Goal: Task Accomplishment & Management: Manage account settings

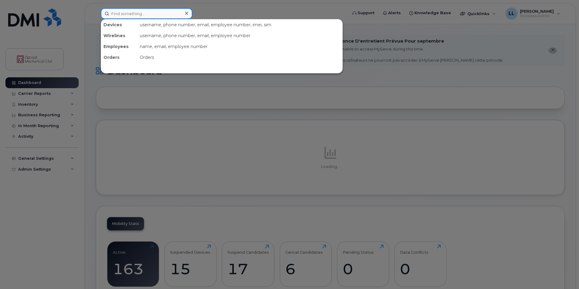
click at [136, 15] on input at bounding box center [147, 13] width 92 height 11
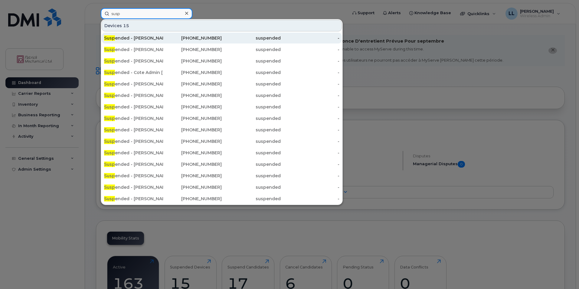
type input "susp"
click at [164, 40] on div "705-923-4312" at bounding box center [192, 38] width 59 height 6
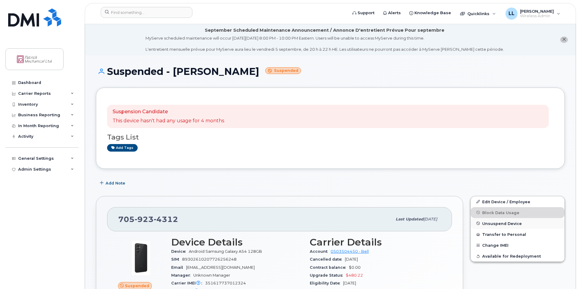
click at [501, 225] on span "Unsuspend Device" at bounding box center [502, 223] width 40 height 5
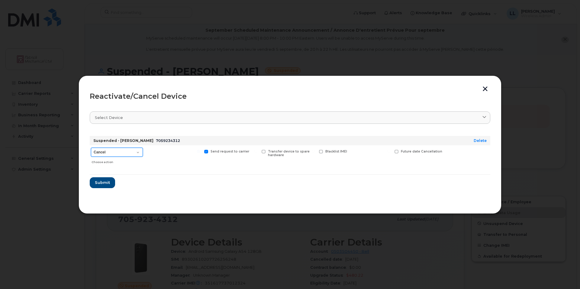
click at [135, 151] on select "Cancel Suspend - Extend Suspension Reactivate" at bounding box center [117, 152] width 52 height 9
click at [483, 94] on div "Reactivate/Cancel Device" at bounding box center [290, 96] width 401 height 7
click at [486, 91] on button "button" at bounding box center [485, 89] width 9 height 6
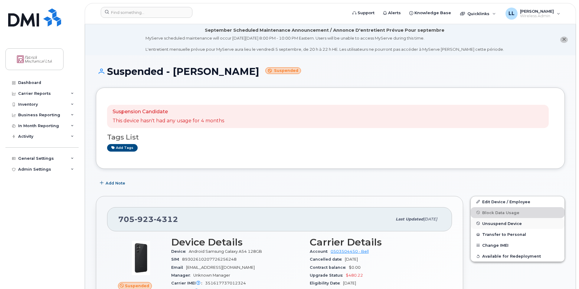
click at [489, 225] on span "Unsuspend Device" at bounding box center [502, 223] width 40 height 5
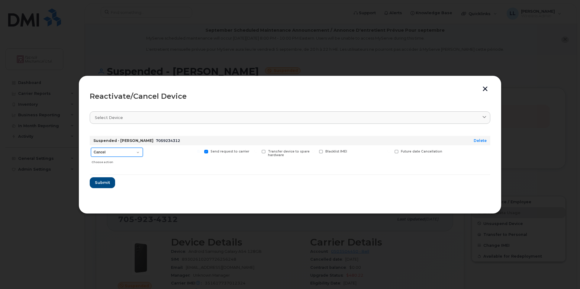
click at [135, 153] on select "Cancel Suspend - Extend Suspension Reactivate" at bounding box center [117, 152] width 52 height 9
select select "[object Object]"
click at [91, 148] on select "Cancel Suspend - Extend Suspension Reactivate" at bounding box center [117, 152] width 52 height 9
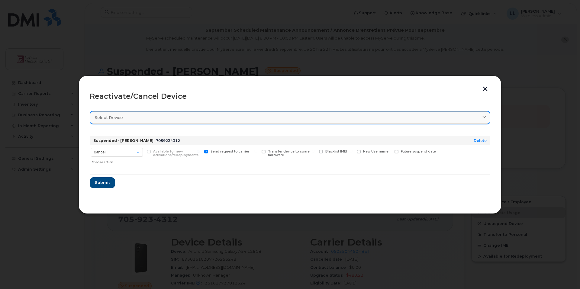
click at [141, 116] on div "Select device" at bounding box center [290, 118] width 391 height 6
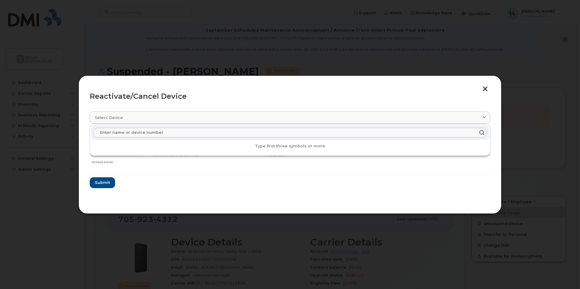
click at [173, 181] on form "Suspended - Darrell Lee 7059234312 Delete Cancel Suspend - Extend Suspension Re…" at bounding box center [290, 159] width 401 height 57
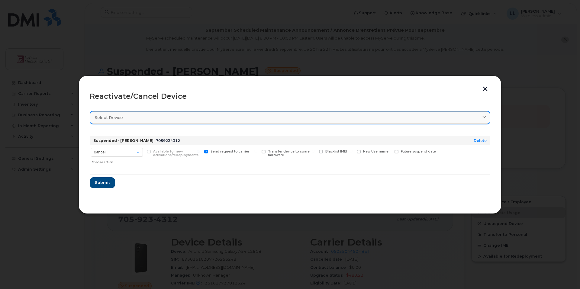
click at [203, 121] on link "Select device" at bounding box center [290, 118] width 401 height 12
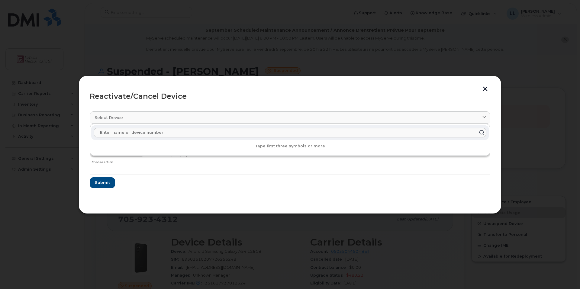
click at [489, 86] on div "Reactivate/Cancel Device Select device Type first three symbols or more Suspend…" at bounding box center [290, 145] width 423 height 138
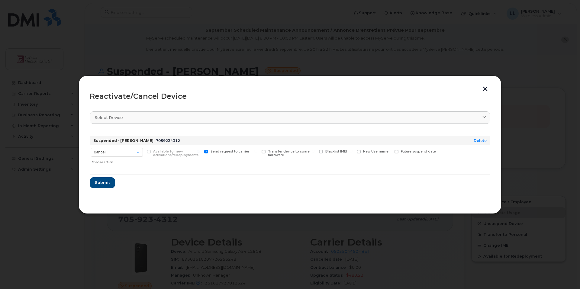
click at [486, 89] on button "button" at bounding box center [485, 89] width 9 height 6
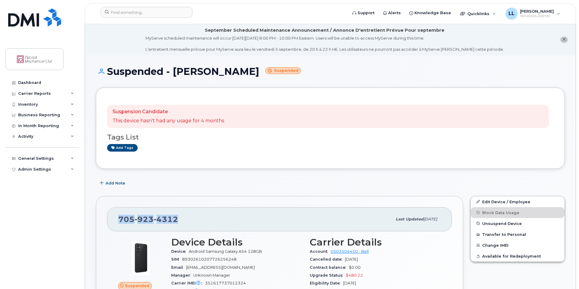
drag, startPoint x: 179, startPoint y: 219, endPoint x: 119, endPoint y: 220, distance: 59.6
click at [119, 220] on div "705 923 4312" at bounding box center [255, 219] width 274 height 13
copy span "705 923 4312"
click at [508, 226] on span "Unsuspend Device" at bounding box center [502, 223] width 40 height 5
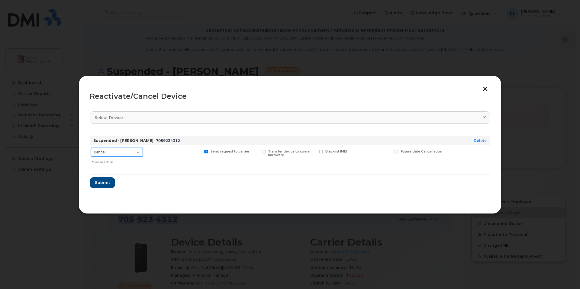
click at [140, 152] on select "Cancel Suspend - Extend Suspension Reactivate" at bounding box center [117, 152] width 52 height 9
select select "[object Object]"
click at [91, 148] on select "Cancel Suspend - Extend Suspension Reactivate" at bounding box center [117, 152] width 52 height 9
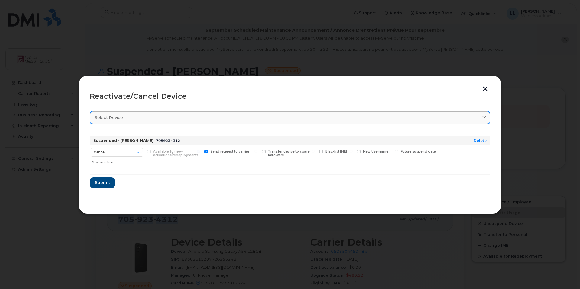
click at [178, 122] on link "Select device" at bounding box center [290, 118] width 401 height 12
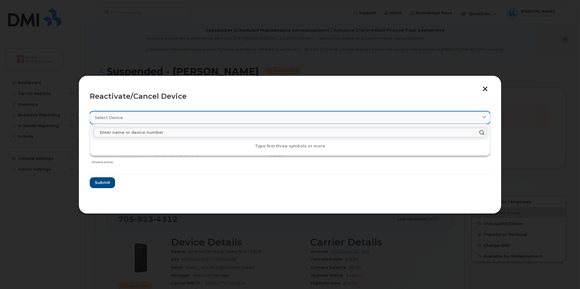
paste input "7059234312"
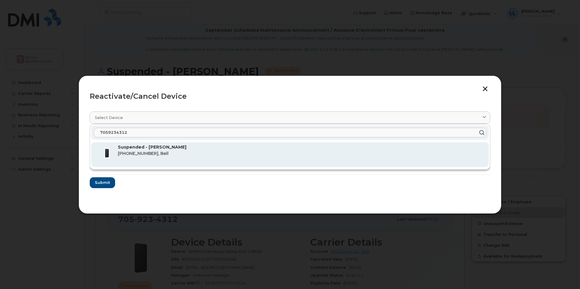
type input "7059234312"
click at [163, 149] on strong "Suspended - Darrell Lee" at bounding box center [152, 147] width 69 height 5
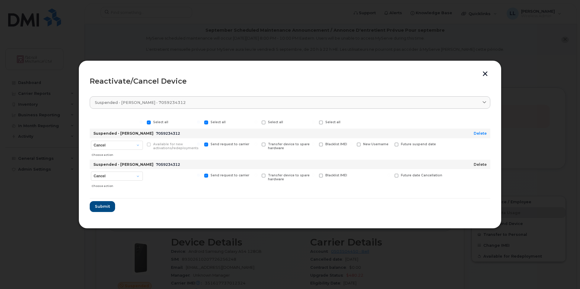
click at [482, 164] on link "Delete" at bounding box center [480, 164] width 13 height 5
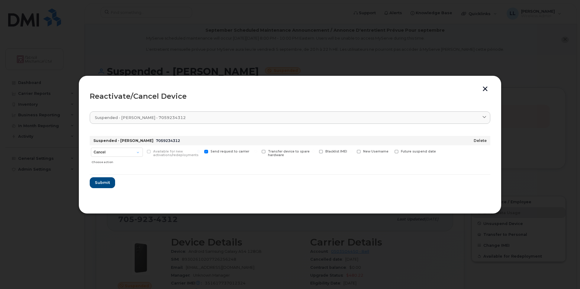
click at [480, 141] on link "Delete" at bounding box center [480, 140] width 13 height 5
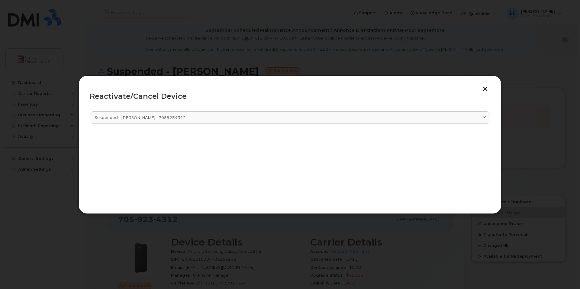
click at [484, 92] on button "button" at bounding box center [485, 89] width 9 height 6
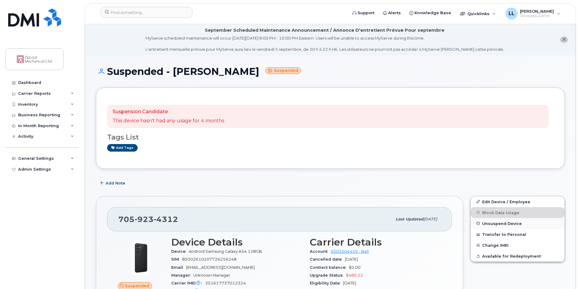
click at [479, 224] on icon "button" at bounding box center [477, 223] width 3 height 3
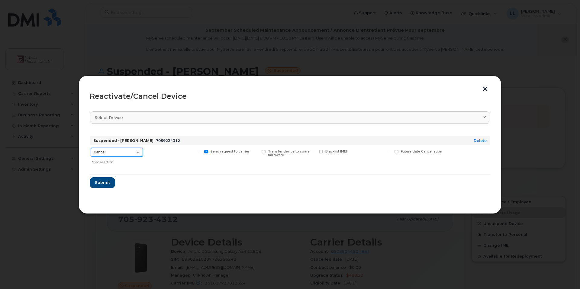
click at [126, 151] on select "Cancel Suspend - Extend Suspension Reactivate" at bounding box center [117, 152] width 52 height 9
select select "[object Object]"
click at [91, 148] on select "Cancel Suspend - Extend Suspension Reactivate" at bounding box center [117, 152] width 52 height 9
click at [106, 185] on span "Submit" at bounding box center [102, 183] width 15 height 6
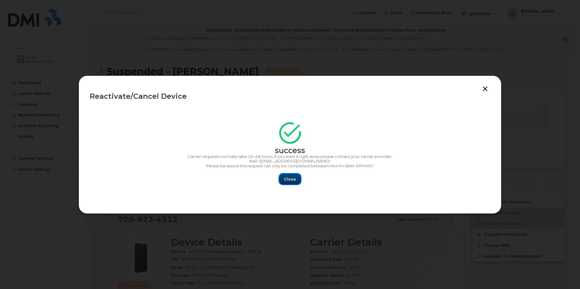
click at [292, 182] on button "Close" at bounding box center [290, 179] width 22 height 11
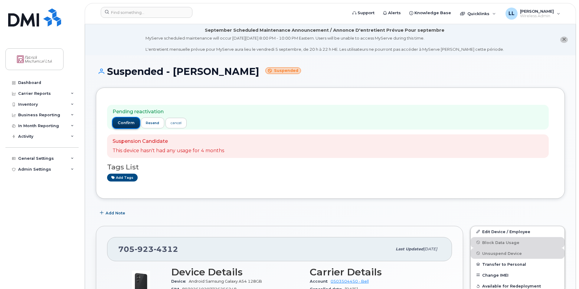
click at [123, 123] on span "confirm" at bounding box center [126, 122] width 17 height 5
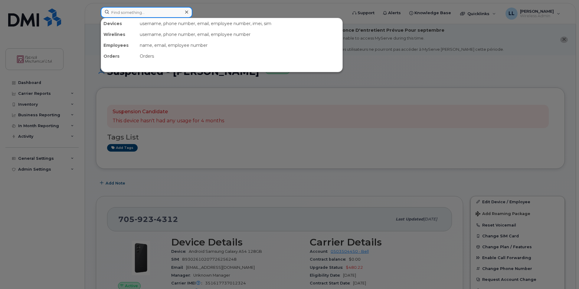
click at [145, 13] on input at bounding box center [147, 12] width 92 height 11
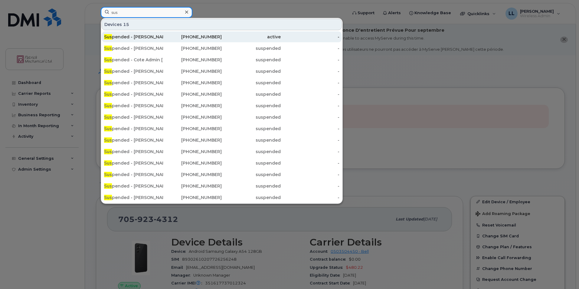
type input "sus"
click at [160, 37] on div "Sus pended - Darrell Lee" at bounding box center [133, 37] width 59 height 6
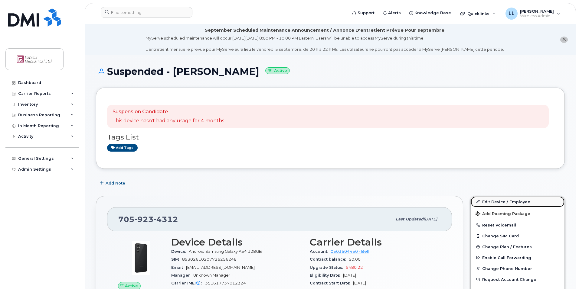
click at [501, 202] on link "Edit Device / Employee" at bounding box center [517, 201] width 94 height 11
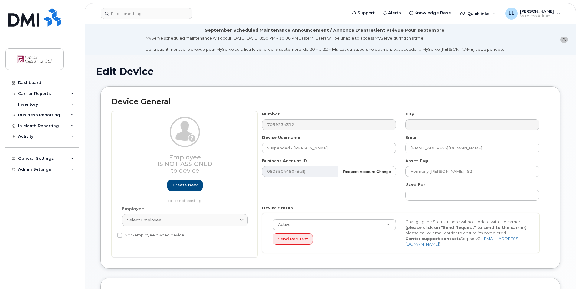
select select "163028"
select select "163036"
click at [288, 149] on input "Suspended - Darrell Lee" at bounding box center [329, 148] width 134 height 11
click at [289, 149] on input "Suspended - Darrell Lee" at bounding box center [329, 148] width 134 height 11
click at [271, 145] on input "Available - [PERSON_NAME]" at bounding box center [329, 148] width 134 height 11
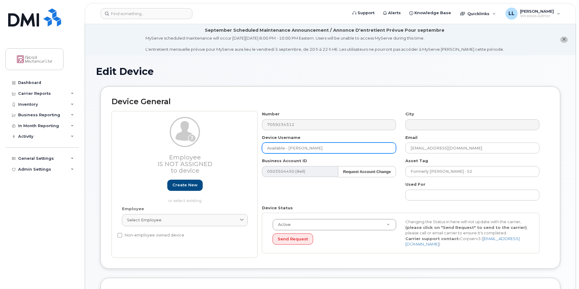
click at [271, 145] on input "Available - [PERSON_NAME]" at bounding box center [329, 148] width 134 height 11
click at [274, 148] on input "Available - Darrell Lee" at bounding box center [329, 148] width 134 height 11
click at [278, 149] on input "Available - Darrell Lee" at bounding box center [329, 148] width 134 height 11
drag, startPoint x: 284, startPoint y: 148, endPoint x: 267, endPoint y: 149, distance: 17.3
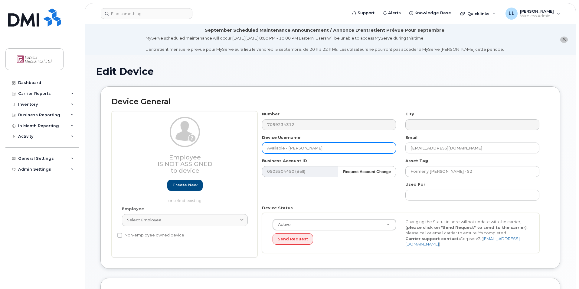
click at [267, 149] on input "Available - Darrell Lee" at bounding box center [329, 148] width 134 height 11
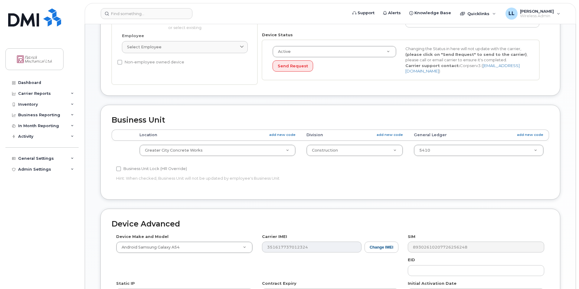
scroll to position [271, 0]
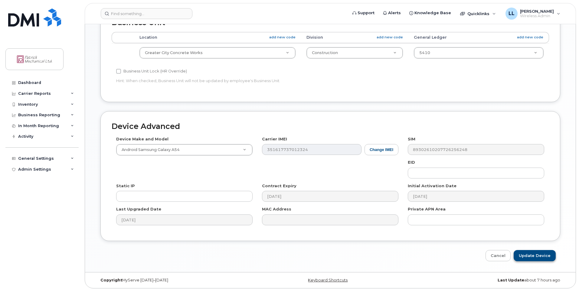
type input "Available - Darrell Lee"
click at [536, 253] on input "Update Device" at bounding box center [534, 255] width 42 height 11
type input "Saving..."
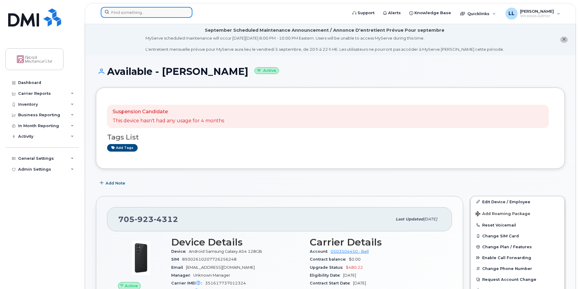
click at [149, 15] on input at bounding box center [147, 12] width 92 height 11
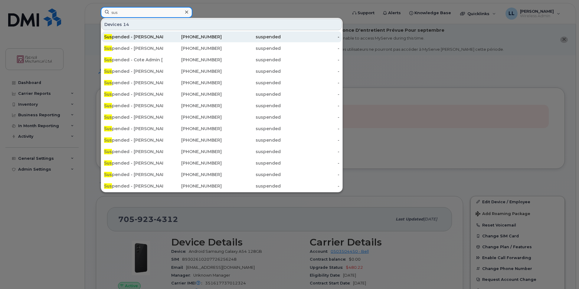
type input "sus"
click at [152, 37] on div "Sus pended - [PERSON_NAME]" at bounding box center [133, 37] width 59 height 6
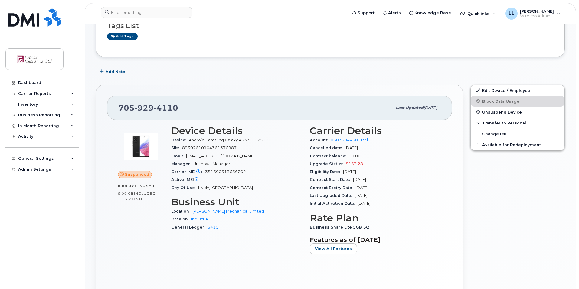
scroll to position [121, 0]
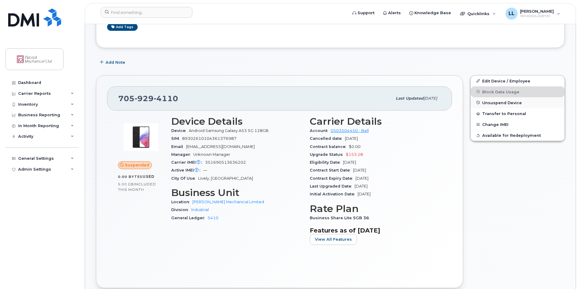
click at [499, 104] on span "Unsuspend Device" at bounding box center [502, 102] width 40 height 5
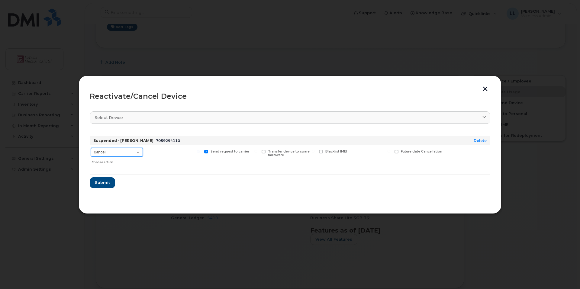
click at [127, 148] on select "Cancel Suspend - Extend Suspension Reactivate" at bounding box center [117, 152] width 52 height 9
select select "[object Object]"
click at [91, 148] on select "Cancel Suspend - Extend Suspension Reactivate" at bounding box center [117, 152] width 52 height 9
click at [110, 183] on button "Submit" at bounding box center [102, 182] width 25 height 11
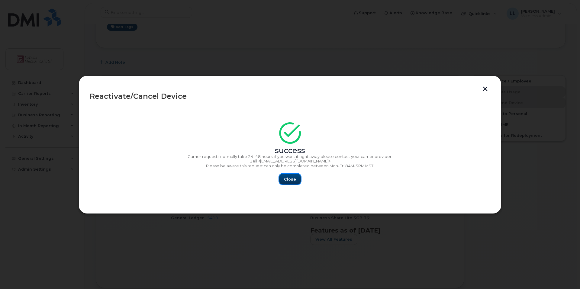
click at [293, 181] on span "Close" at bounding box center [290, 180] width 12 height 6
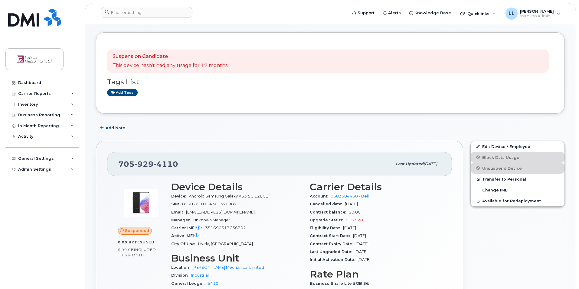
scroll to position [0, 0]
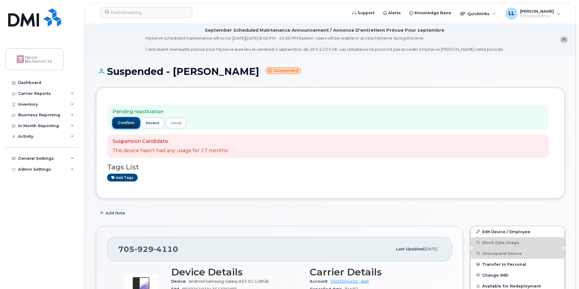
click at [129, 123] on span "confirm" at bounding box center [126, 122] width 17 height 5
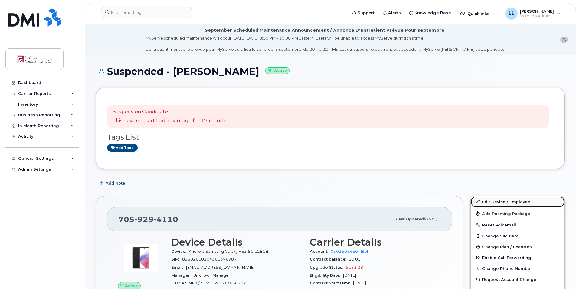
click at [502, 202] on link "Edit Device / Employee" at bounding box center [517, 201] width 94 height 11
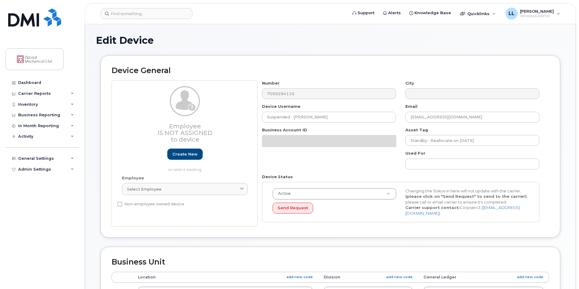
select select "163024"
select select "163029"
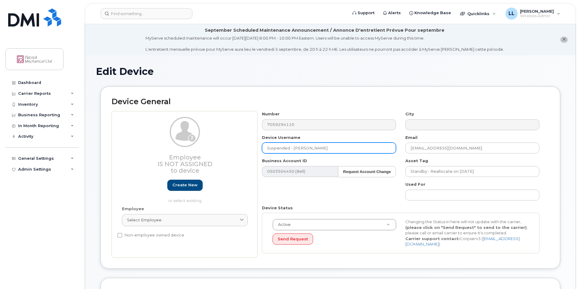
click at [277, 146] on input "Suspended - [PERSON_NAME]" at bounding box center [329, 148] width 134 height 11
click at [276, 146] on input "Suspended - [PERSON_NAME]" at bounding box center [329, 148] width 134 height 11
click at [286, 149] on input "Suspended - [PERSON_NAME]" at bounding box center [329, 148] width 134 height 11
drag, startPoint x: 288, startPoint y: 148, endPoint x: 252, endPoint y: 148, distance: 36.6
click at [252, 148] on div "Employee Is not assigned to device Create new or select existing Employee Selec…" at bounding box center [330, 184] width 437 height 147
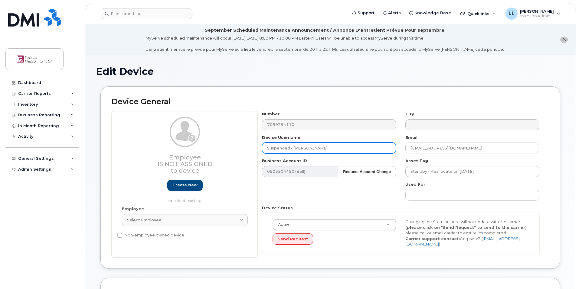
paste input "Available"
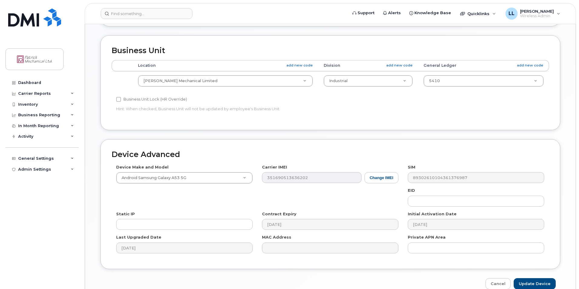
scroll to position [271, 0]
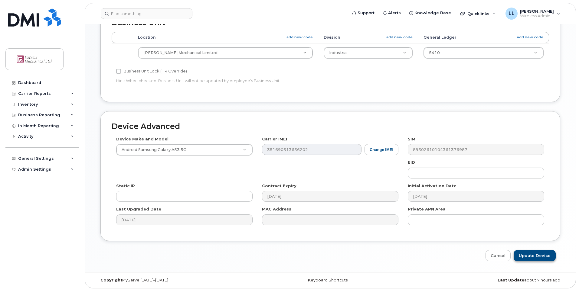
type input "Available - Chad Nelles"
click at [540, 253] on input "Update Device" at bounding box center [534, 255] width 42 height 11
type input "Saving..."
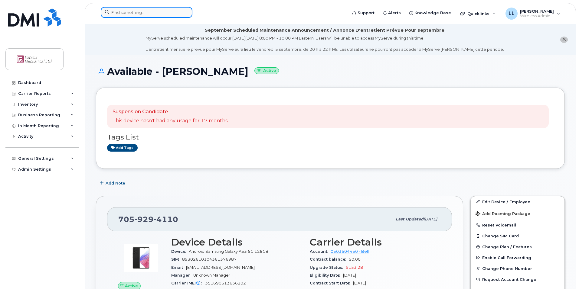
click at [133, 13] on input at bounding box center [147, 12] width 92 height 11
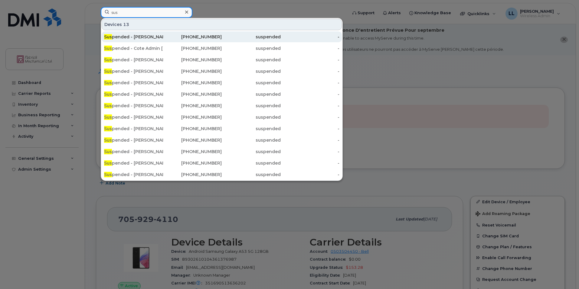
type input "sus"
click at [139, 36] on div "Sus pended - [PERSON_NAME]" at bounding box center [133, 37] width 59 height 6
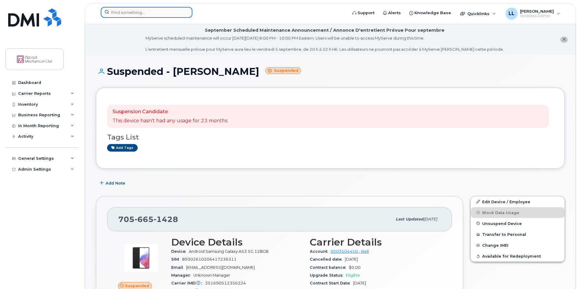
click at [147, 17] on input at bounding box center [147, 12] width 92 height 11
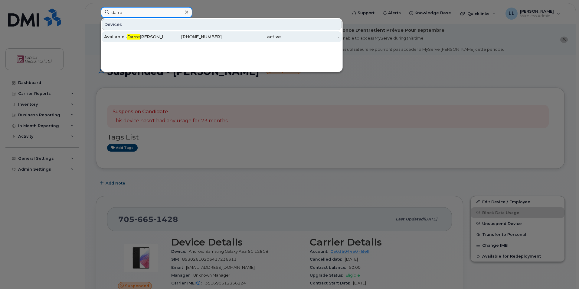
type input "darre"
click at [181, 39] on div "705-923-4312" at bounding box center [192, 37] width 59 height 6
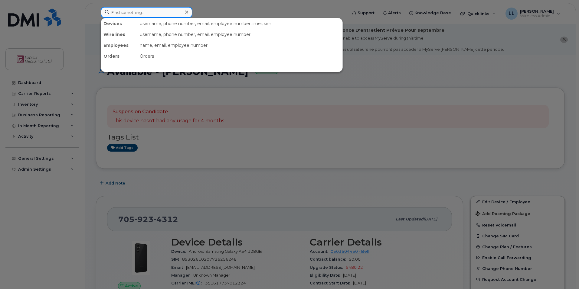
click at [136, 10] on input at bounding box center [147, 12] width 92 height 11
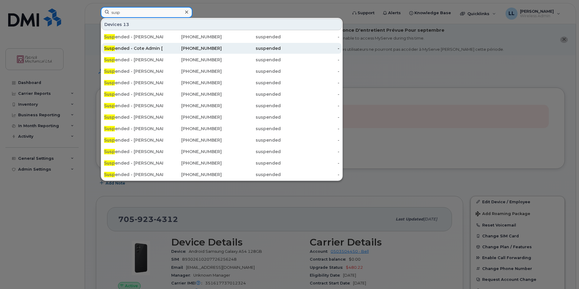
type input "susp"
click at [133, 51] on div "Susp ended - Cote Admin [PERSON_NAME]" at bounding box center [133, 48] width 59 height 6
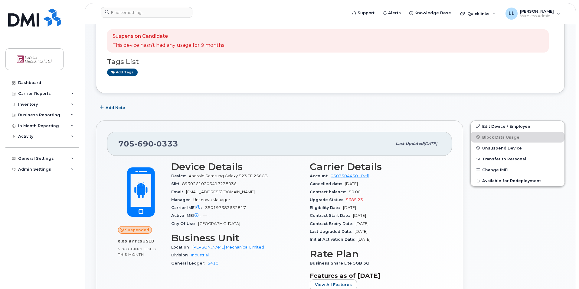
scroll to position [91, 0]
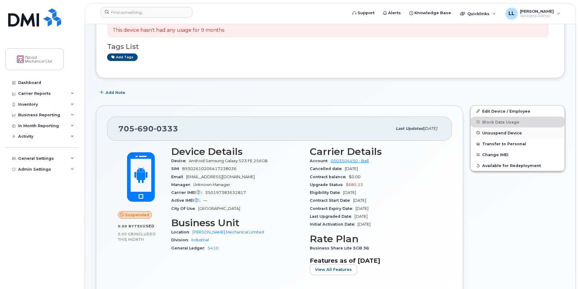
click at [495, 134] on span "Unsuspend Device" at bounding box center [502, 133] width 40 height 5
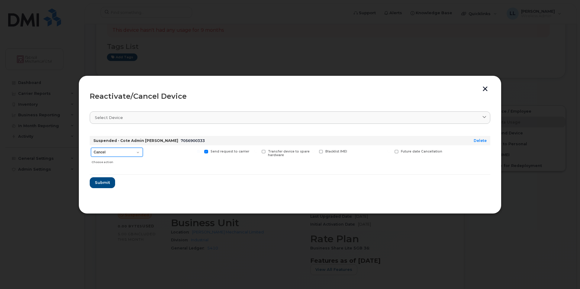
click at [139, 151] on select "Cancel Suspend - Extend Suspension Reactivate" at bounding box center [117, 152] width 52 height 9
select select "[object Object]"
click at [91, 148] on select "Cancel Suspend - Extend Suspension Reactivate" at bounding box center [117, 152] width 52 height 9
click at [106, 184] on span "Submit" at bounding box center [102, 183] width 15 height 6
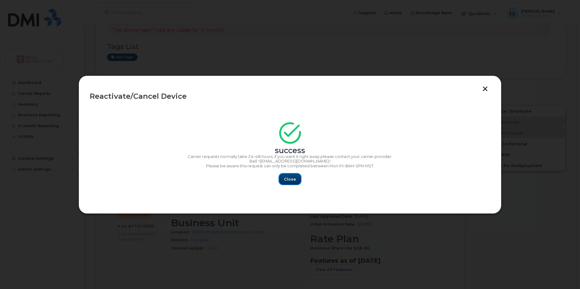
click at [287, 178] on span "Close" at bounding box center [290, 180] width 12 height 6
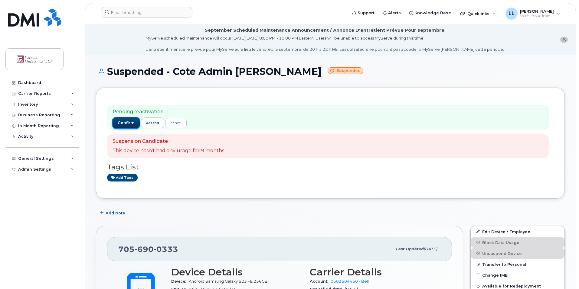
click at [128, 122] on span "confirm" at bounding box center [126, 122] width 17 height 5
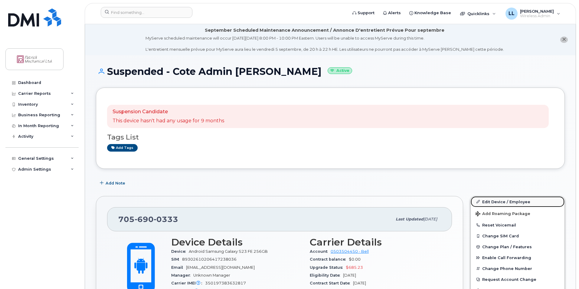
click at [491, 205] on link "Edit Device / Employee" at bounding box center [517, 201] width 94 height 11
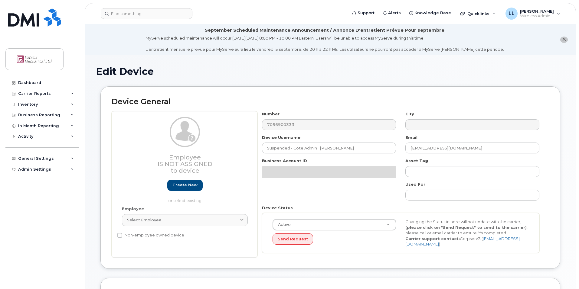
select select "163024"
select select "163029"
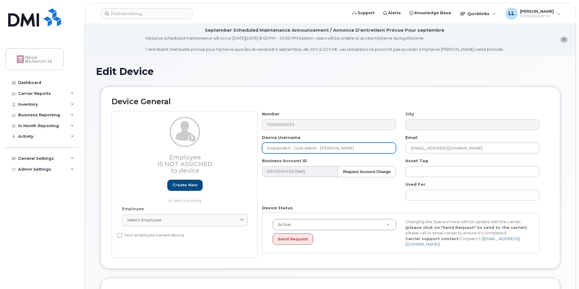
click at [265, 148] on input "Suspended - Cote Admin Melissa Newcombe" at bounding box center [329, 148] width 134 height 11
click at [285, 147] on input "Suspended - Cote Admin Melissa Newcombe" at bounding box center [329, 148] width 134 height 11
click at [289, 147] on input "Suspended - Cote Admin Melissa Newcombe" at bounding box center [329, 148] width 134 height 11
drag, startPoint x: 289, startPoint y: 148, endPoint x: 260, endPoint y: 148, distance: 29.0
click at [260, 148] on div "Device Username Suspended - Cote Admin Melissa Newcombe" at bounding box center [328, 144] width 143 height 19
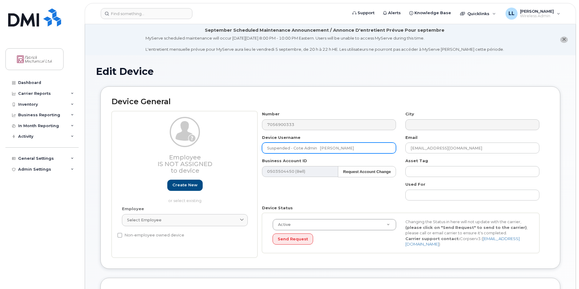
paste input "Available"
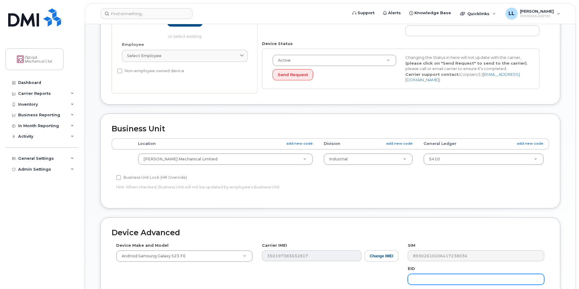
scroll to position [271, 0]
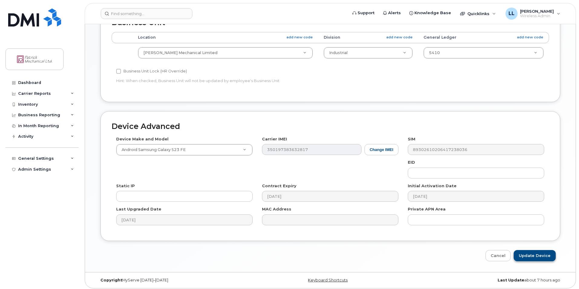
type input "Available - Cote Admin Melissa Newcombe"
click at [544, 252] on input "Update Device" at bounding box center [534, 255] width 42 height 11
type input "Saving..."
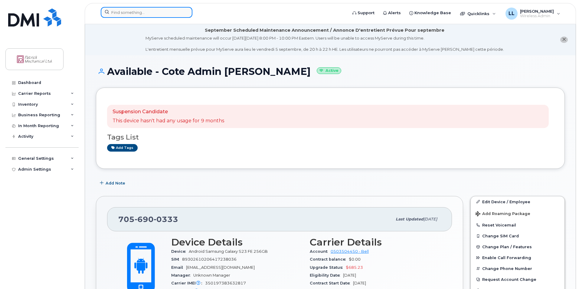
click at [143, 13] on input at bounding box center [147, 12] width 92 height 11
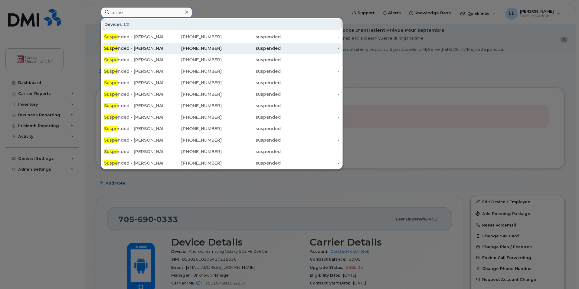
type input "suspe"
click at [147, 49] on div "Suspe nded - Colin Manuel" at bounding box center [133, 48] width 59 height 6
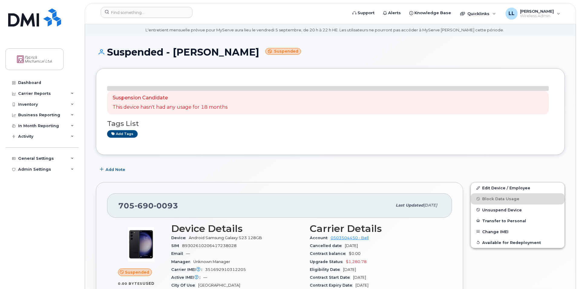
scroll to position [30, 0]
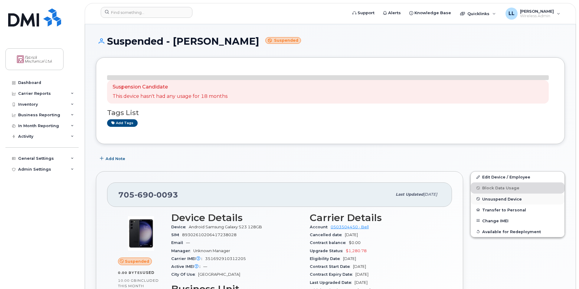
click at [494, 199] on span "Unsuspend Device" at bounding box center [502, 199] width 40 height 5
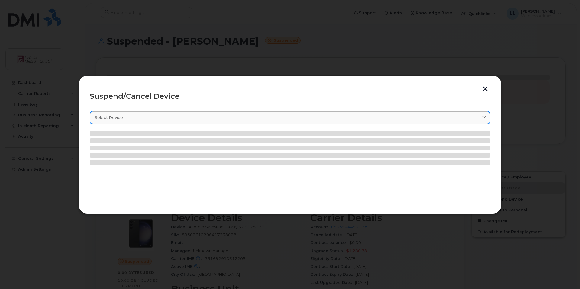
click at [166, 121] on link "Select device" at bounding box center [290, 118] width 401 height 12
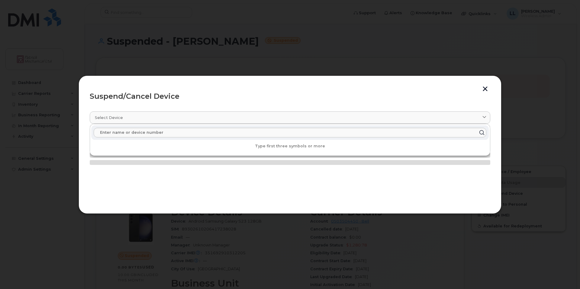
click at [466, 109] on section "Select device Type first three symbols or more" at bounding box center [290, 154] width 401 height 97
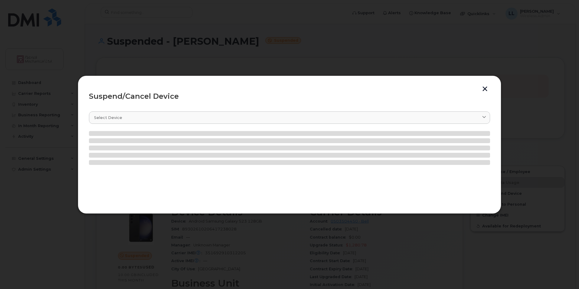
click at [482, 92] on button "button" at bounding box center [484, 89] width 9 height 6
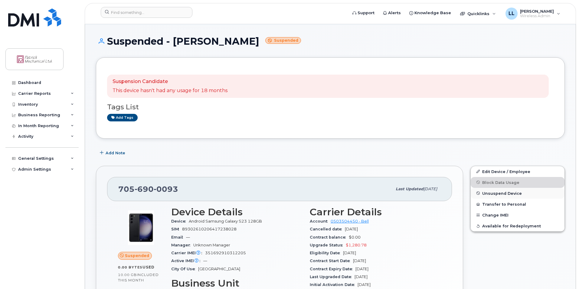
click at [489, 193] on span "Unsuspend Device" at bounding box center [502, 193] width 40 height 5
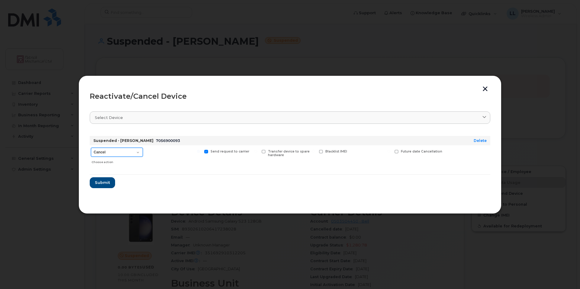
click at [138, 151] on select "Cancel Suspend - Extend Suspension Reactivate" at bounding box center [117, 152] width 52 height 9
select select "[object Object]"
click at [91, 148] on select "Cancel Suspend - Extend Suspension Reactivate" at bounding box center [117, 152] width 52 height 9
click at [104, 182] on span "Submit" at bounding box center [102, 183] width 15 height 6
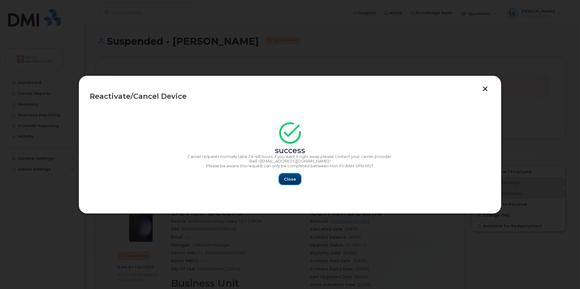
click at [284, 183] on button "Close" at bounding box center [290, 179] width 22 height 11
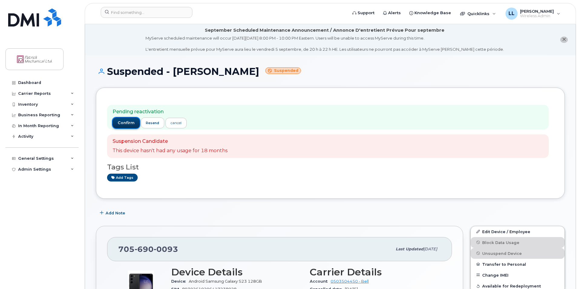
click at [127, 123] on span "confirm" at bounding box center [126, 122] width 17 height 5
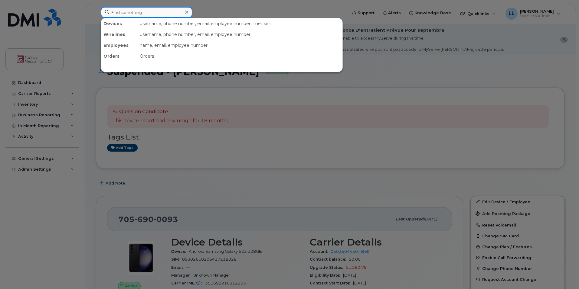
click at [152, 14] on input at bounding box center [147, 12] width 92 height 11
click at [291, 154] on div at bounding box center [289, 144] width 579 height 289
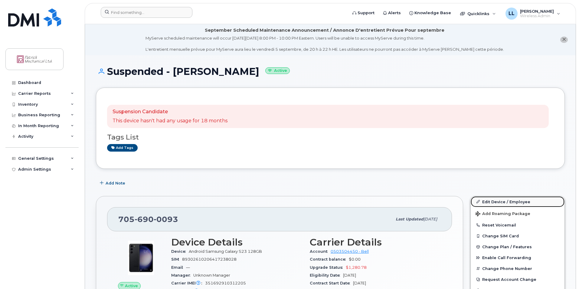
click at [492, 201] on link "Edit Device / Employee" at bounding box center [517, 201] width 94 height 11
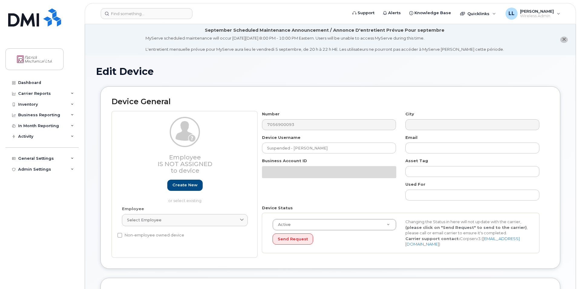
select select "163024"
select select "163034"
click at [282, 143] on div "Device Username Suspended - [PERSON_NAME]" at bounding box center [328, 144] width 143 height 19
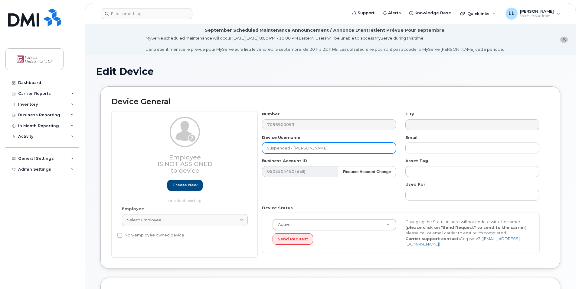
click at [282, 148] on input "Suspended - [PERSON_NAME]" at bounding box center [329, 148] width 134 height 11
click at [284, 148] on input "Suspended - [PERSON_NAME]" at bounding box center [329, 148] width 134 height 11
click at [278, 148] on input "Suspended - [PERSON_NAME]" at bounding box center [329, 148] width 134 height 11
click at [288, 149] on input "Suspended - [PERSON_NAME]" at bounding box center [329, 148] width 134 height 11
drag, startPoint x: 289, startPoint y: 149, endPoint x: 261, endPoint y: 150, distance: 27.2
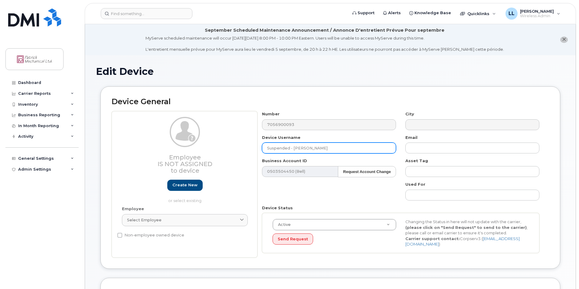
click at [261, 150] on div "Device Username Suspended - [PERSON_NAME]" at bounding box center [328, 144] width 143 height 19
paste input "Available"
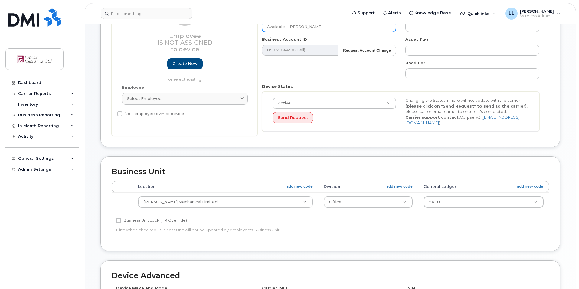
scroll to position [151, 0]
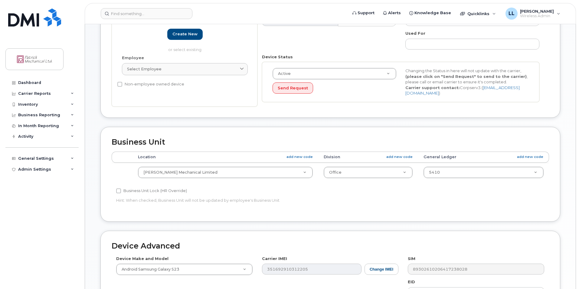
type input "Available - [PERSON_NAME]"
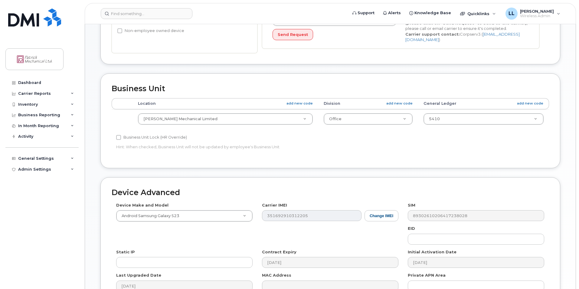
scroll to position [271, 0]
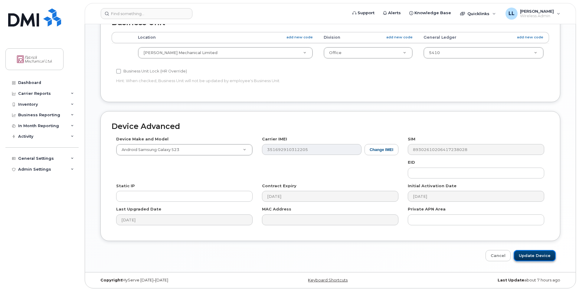
click at [549, 256] on input "Update Device" at bounding box center [534, 255] width 42 height 11
type input "Saving..."
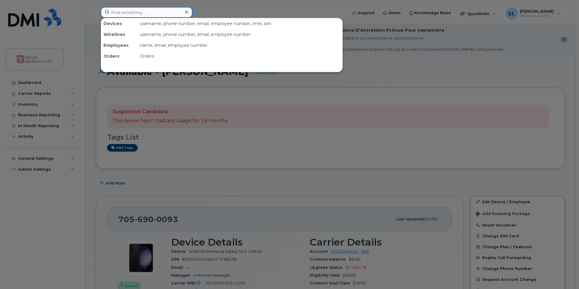
click at [150, 10] on input at bounding box center [147, 12] width 92 height 11
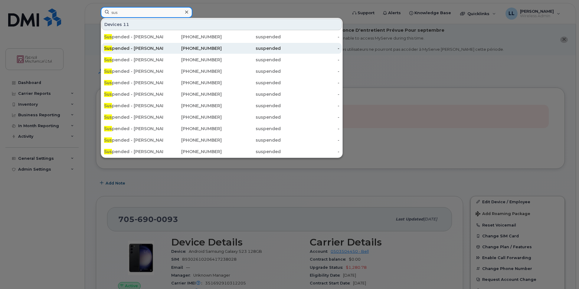
type input "sus"
click at [152, 49] on div "Sus pended - Brent Willett" at bounding box center [133, 48] width 59 height 6
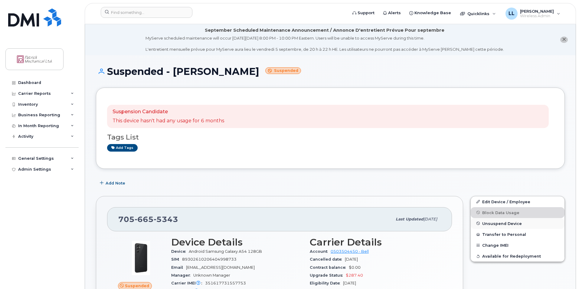
click at [489, 222] on span "Unsuspend Device" at bounding box center [502, 223] width 40 height 5
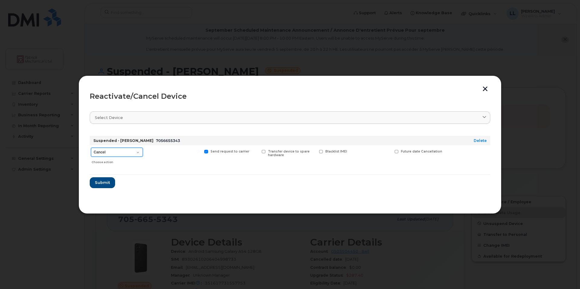
click at [130, 148] on select "Cancel Suspend - Extend Suspension Reactivate" at bounding box center [117, 152] width 52 height 9
select select "[object Object]"
click at [91, 148] on select "Cancel Suspend - Extend Suspension Reactivate" at bounding box center [117, 152] width 52 height 9
click at [112, 181] on button "Submit" at bounding box center [102, 182] width 25 height 11
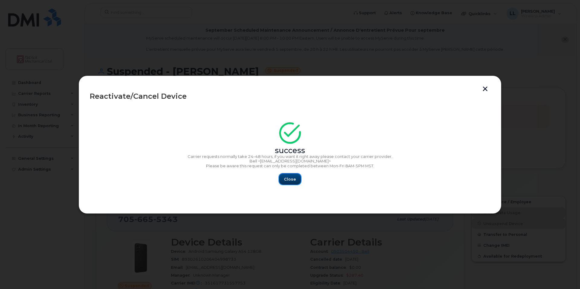
click at [286, 178] on span "Close" at bounding box center [290, 180] width 12 height 6
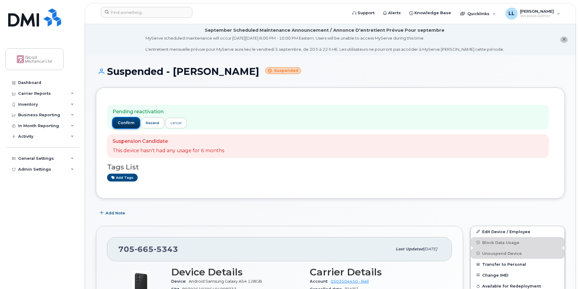
click at [130, 120] on span "confirm" at bounding box center [126, 122] width 17 height 5
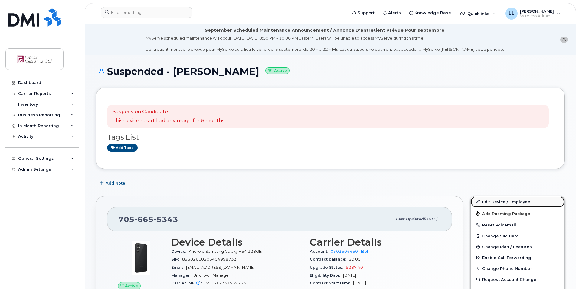
click at [493, 201] on link "Edit Device / Employee" at bounding box center [517, 201] width 94 height 11
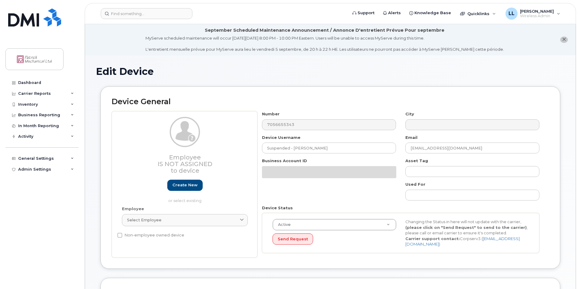
select select "163026"
select select "163032"
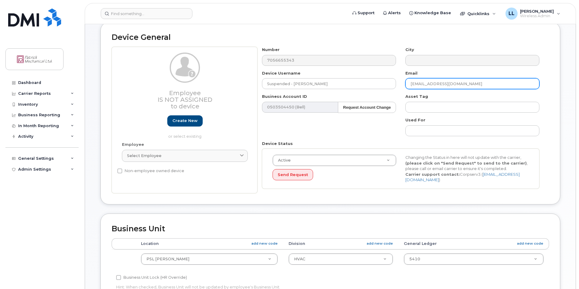
scroll to position [30, 0]
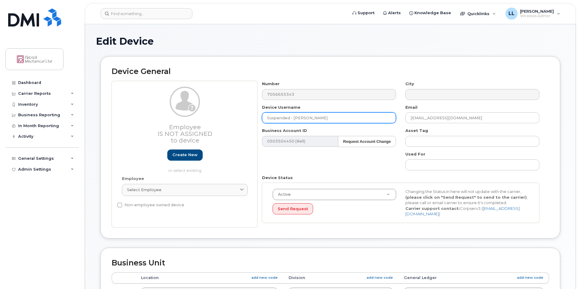
click at [290, 119] on input "Suspended - [PERSON_NAME]" at bounding box center [329, 117] width 134 height 11
drag, startPoint x: 289, startPoint y: 118, endPoint x: 264, endPoint y: 117, distance: 25.1
click at [264, 117] on input "Suspended - [PERSON_NAME]" at bounding box center [329, 117] width 134 height 11
paste input "Available"
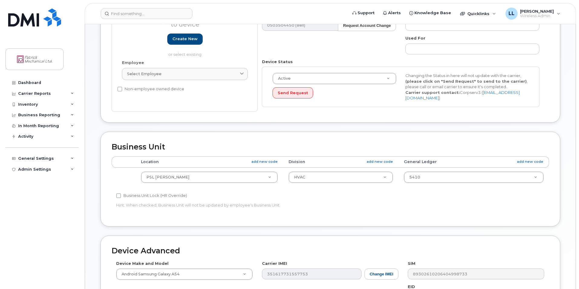
scroll to position [271, 0]
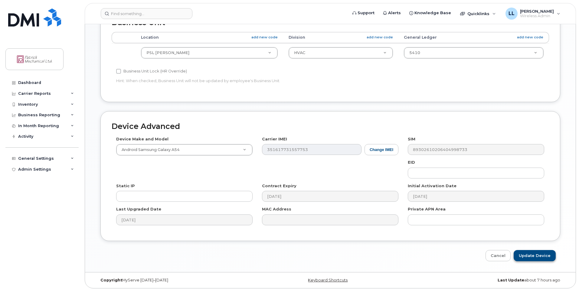
type input "Available - [PERSON_NAME]"
click at [540, 250] on input "Update Device" at bounding box center [534, 255] width 42 height 11
type input "Saving..."
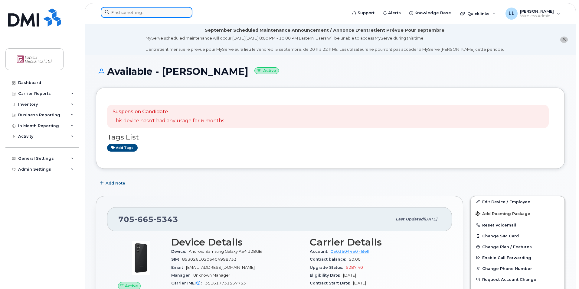
click at [115, 12] on input at bounding box center [147, 12] width 92 height 11
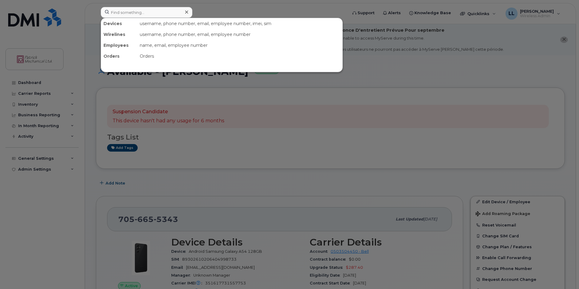
click at [202, 151] on div at bounding box center [289, 144] width 579 height 289
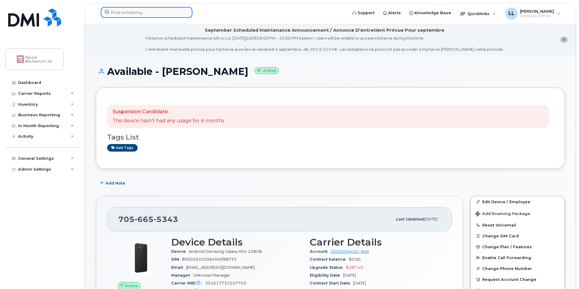
click at [139, 12] on input at bounding box center [147, 12] width 92 height 11
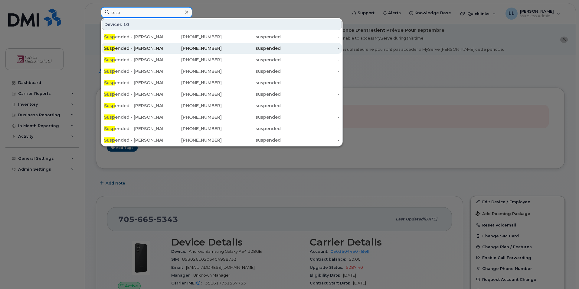
type input "susp"
click at [157, 50] on div "Susp ended - George Pelletier" at bounding box center [133, 48] width 59 height 6
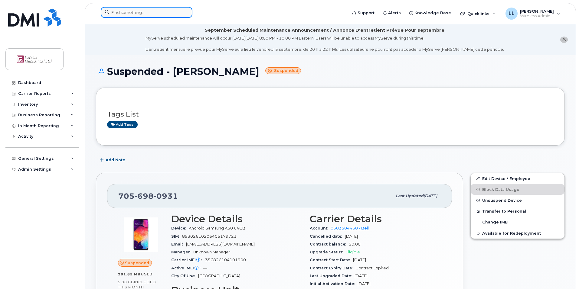
click at [156, 13] on input at bounding box center [147, 12] width 92 height 11
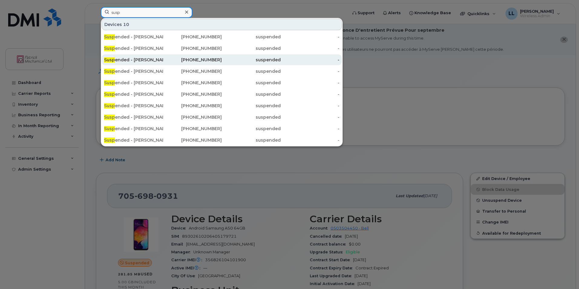
type input "susp"
click at [153, 60] on div "Susp ended - Jessie Orford" at bounding box center [133, 60] width 59 height 6
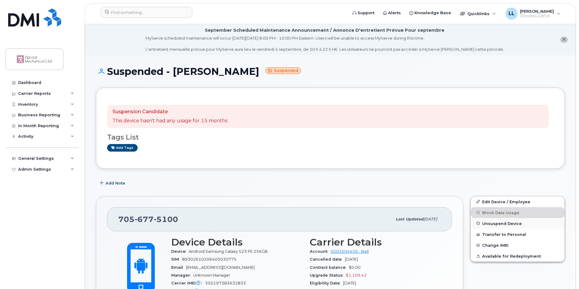
click at [507, 225] on span "Unsuspend Device" at bounding box center [502, 223] width 40 height 5
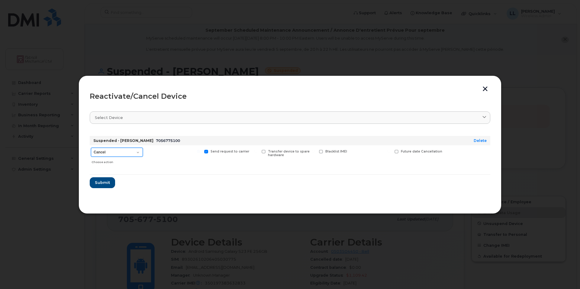
click at [138, 151] on select "Cancel Suspend - Extend Suspension Reactivate" at bounding box center [117, 152] width 52 height 9
click at [116, 179] on form "Suspended - [PERSON_NAME] 7056775100 Delete Cancel Suspend - Extend Suspension …" at bounding box center [290, 159] width 401 height 57
click at [132, 156] on select "Cancel Suspend - Extend Suspension Reactivate" at bounding box center [117, 152] width 52 height 9
select select "[object Object]"
click at [91, 148] on select "Cancel Suspend - Extend Suspension Reactivate" at bounding box center [117, 152] width 52 height 9
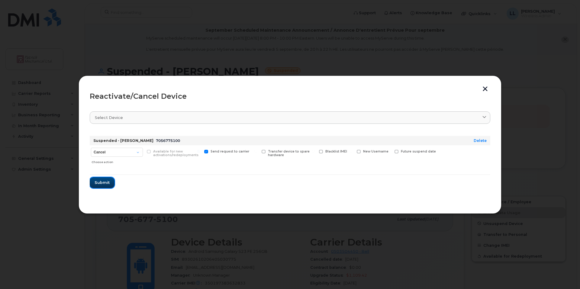
click at [105, 183] on span "Submit" at bounding box center [102, 183] width 15 height 6
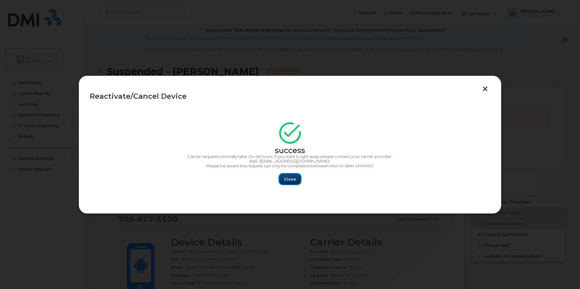
click at [294, 180] on span "Close" at bounding box center [290, 180] width 12 height 6
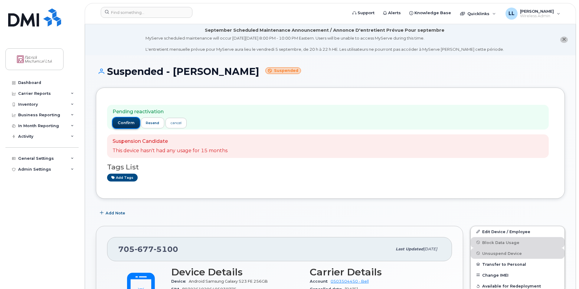
click at [130, 120] on button "confirm" at bounding box center [125, 123] width 27 height 11
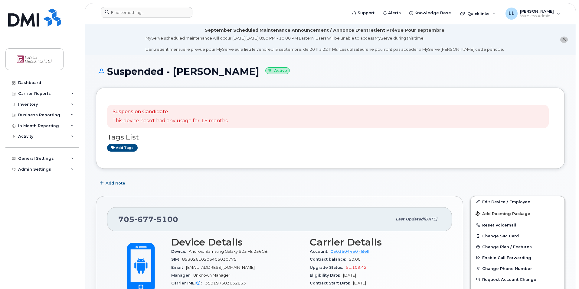
click at [167, 19] on div at bounding box center [222, 13] width 252 height 13
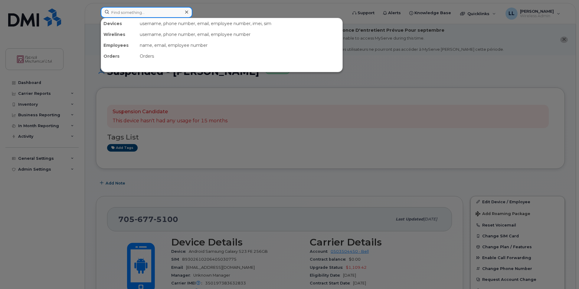
click at [168, 17] on input at bounding box center [147, 12] width 92 height 11
click at [227, 166] on div at bounding box center [289, 144] width 579 height 289
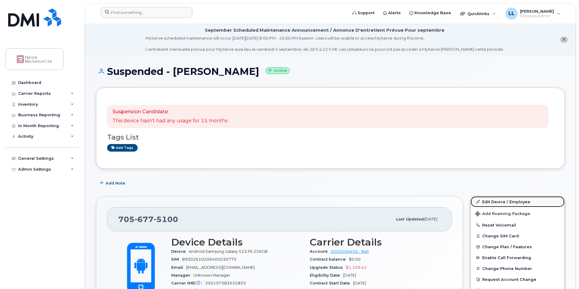
click at [498, 202] on link "Edit Device / Employee" at bounding box center [517, 201] width 94 height 11
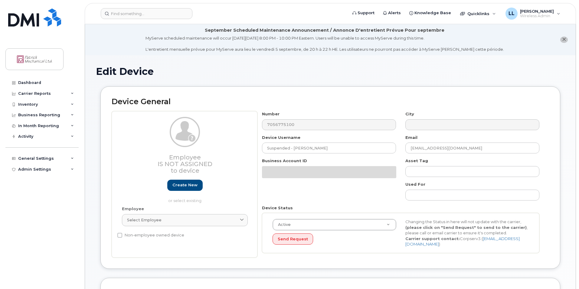
select select "163026"
select select "163038"
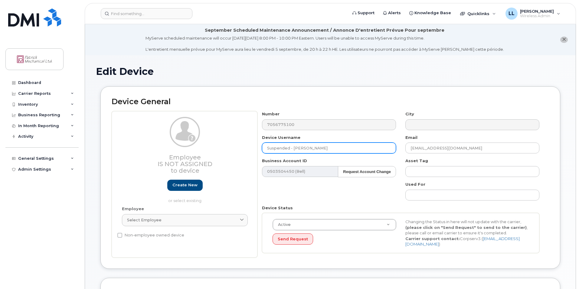
click at [277, 148] on input "Suspended - [PERSON_NAME]" at bounding box center [329, 148] width 134 height 11
click at [266, 148] on input "Suspended - [PERSON_NAME]" at bounding box center [329, 148] width 134 height 11
paste input "Available"
type input "Available - [PERSON_NAME]"
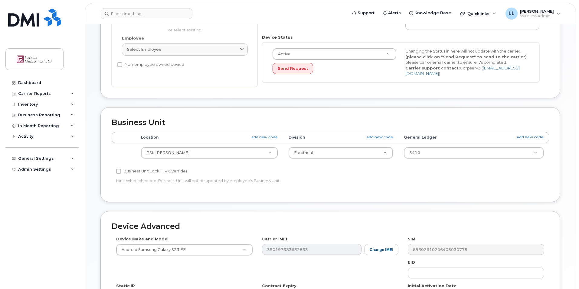
scroll to position [271, 0]
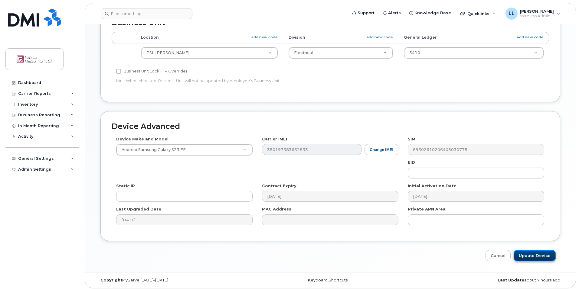
click at [548, 255] on input "Update Device" at bounding box center [534, 255] width 42 height 11
type input "Saving..."
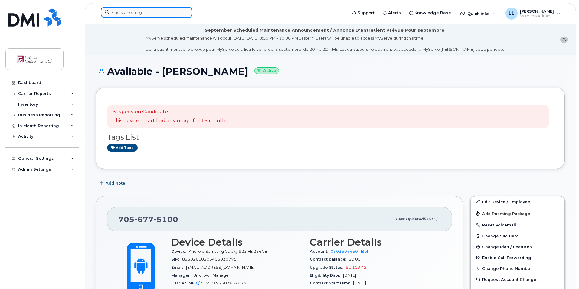
click at [148, 11] on input at bounding box center [147, 12] width 92 height 11
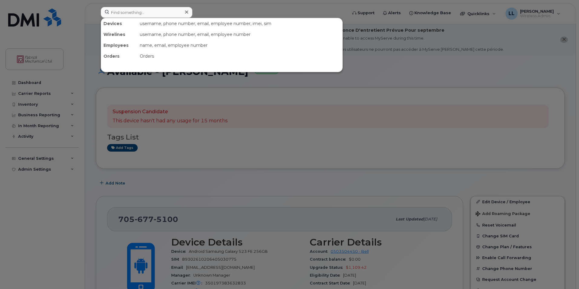
click at [462, 189] on div at bounding box center [289, 144] width 579 height 289
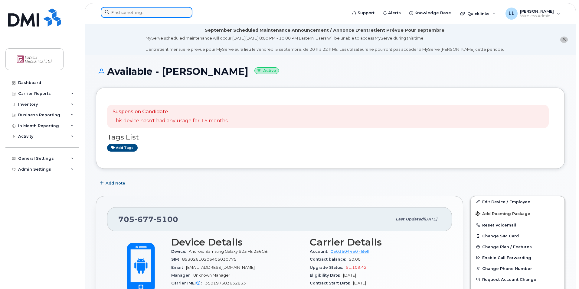
click at [125, 9] on input at bounding box center [147, 12] width 92 height 11
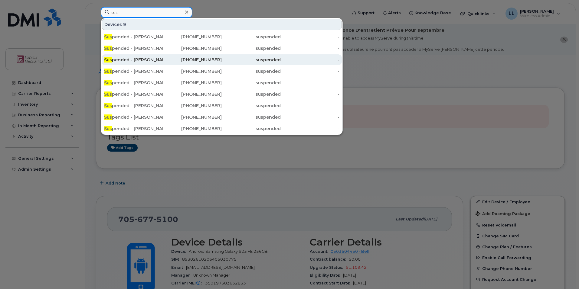
type input "sus"
click at [149, 63] on div "Sus pended - [PERSON_NAME]" at bounding box center [133, 59] width 59 height 11
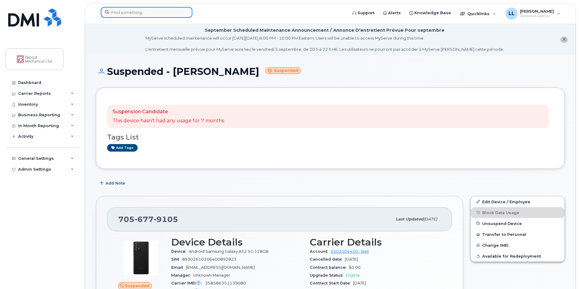
click at [145, 9] on input at bounding box center [147, 12] width 92 height 11
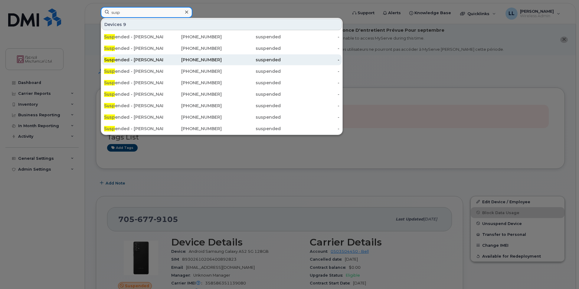
type input "susp"
click at [151, 61] on div "Susp ended - Eric Pagett" at bounding box center [133, 60] width 59 height 6
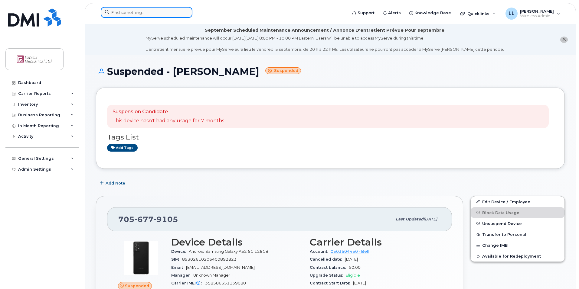
click at [167, 13] on input at bounding box center [147, 12] width 92 height 11
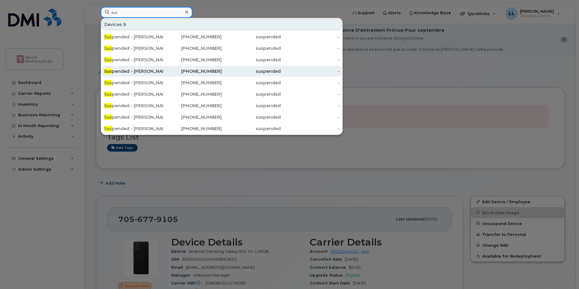
type input "sus"
click at [160, 73] on div "Sus pended - Aaron Dwyer" at bounding box center [133, 71] width 59 height 6
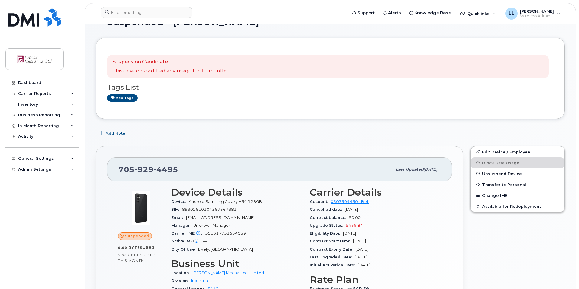
scroll to position [60, 0]
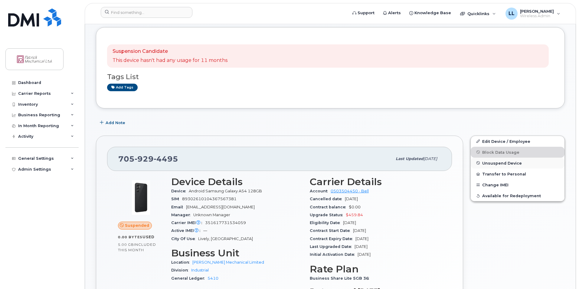
click at [495, 165] on span "Unsuspend Device" at bounding box center [502, 163] width 40 height 5
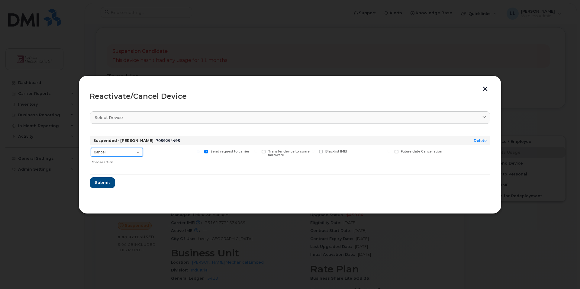
click at [124, 154] on select "Cancel Suspend - Extend Suspension Reactivate" at bounding box center [117, 152] width 52 height 9
select select "[object Object]"
click at [91, 148] on select "Cancel Suspend - Extend Suspension Reactivate" at bounding box center [117, 152] width 52 height 9
click at [100, 187] on button "Submit" at bounding box center [102, 182] width 25 height 11
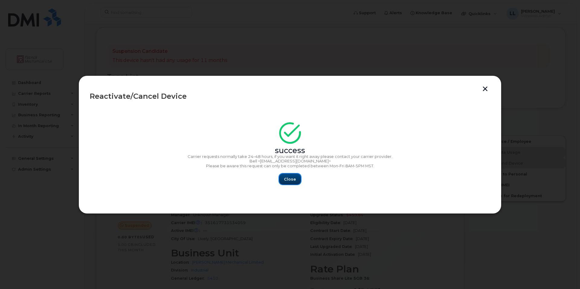
click at [292, 183] on button "Close" at bounding box center [290, 179] width 22 height 11
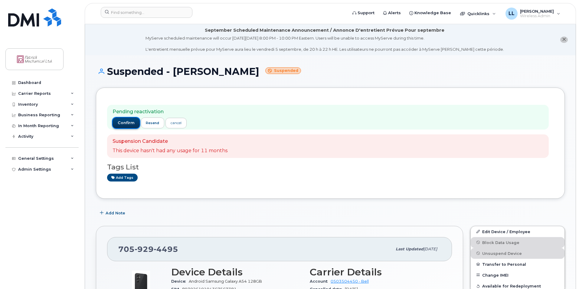
click at [125, 125] on span "confirm" at bounding box center [126, 122] width 17 height 5
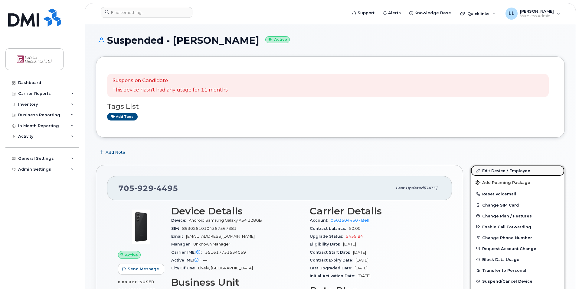
click at [496, 172] on link "Edit Device / Employee" at bounding box center [517, 170] width 94 height 11
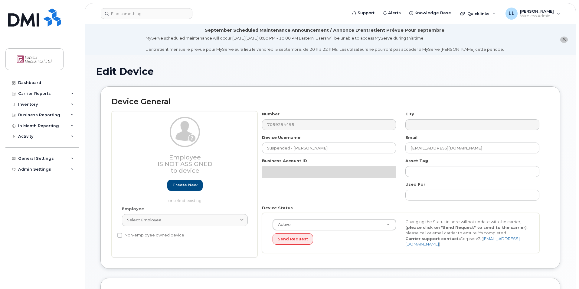
select select "163024"
select select "163029"
click at [290, 118] on div "Number 7059294495" at bounding box center [328, 120] width 143 height 19
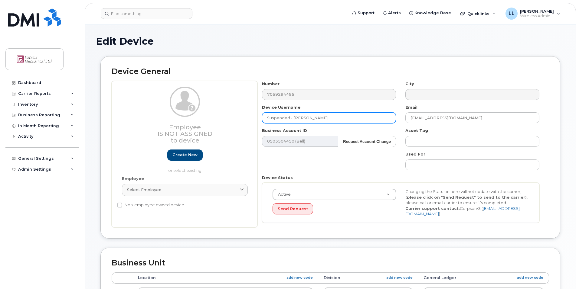
click at [290, 118] on input "Suspended - [PERSON_NAME]" at bounding box center [329, 117] width 134 height 11
click at [289, 118] on input "Suspended - [PERSON_NAME]" at bounding box center [329, 117] width 134 height 11
drag, startPoint x: 289, startPoint y: 118, endPoint x: 263, endPoint y: 117, distance: 26.0
click at [263, 117] on input "Suspended - [PERSON_NAME]" at bounding box center [329, 117] width 134 height 11
paste input "Available"
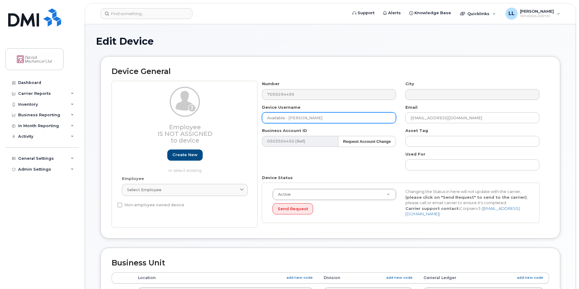
type input "Available - [PERSON_NAME]"
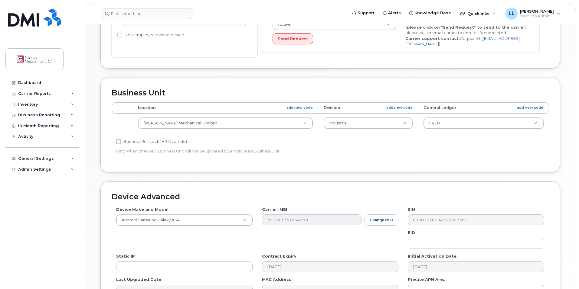
scroll to position [271, 0]
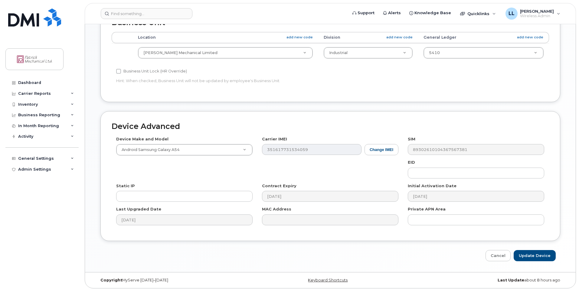
click at [536, 261] on div "Edit Device Device General Employee Is not assigned to device Create new or sel…" at bounding box center [330, 28] width 490 height 488
click at [535, 257] on input "Update Device" at bounding box center [534, 255] width 42 height 11
type input "Saving..."
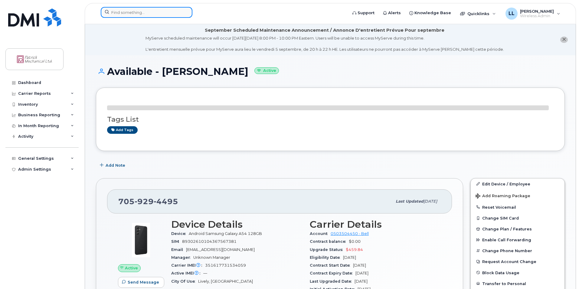
click at [132, 13] on input at bounding box center [147, 12] width 92 height 11
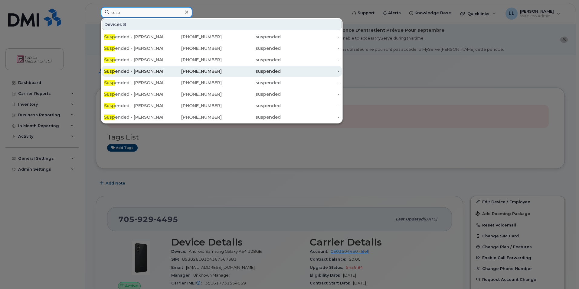
type input "susp"
click at [149, 70] on div "Susp ended - [PERSON_NAME]" at bounding box center [133, 71] width 59 height 6
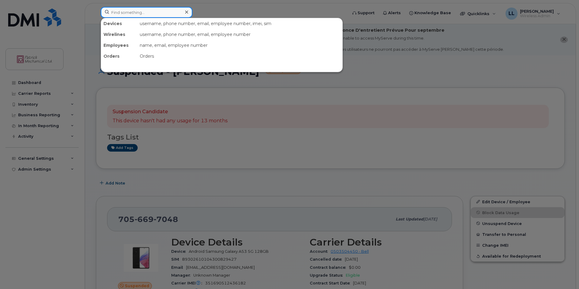
click at [141, 8] on input at bounding box center [147, 12] width 92 height 11
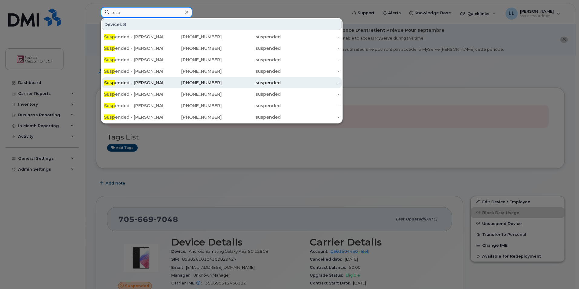
type input "susp"
click at [152, 83] on div "Susp ended - Jamie Heimbecker" at bounding box center [133, 83] width 59 height 6
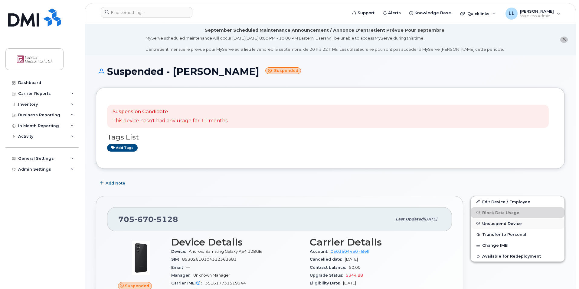
click at [496, 226] on span "Unsuspend Device" at bounding box center [502, 223] width 40 height 5
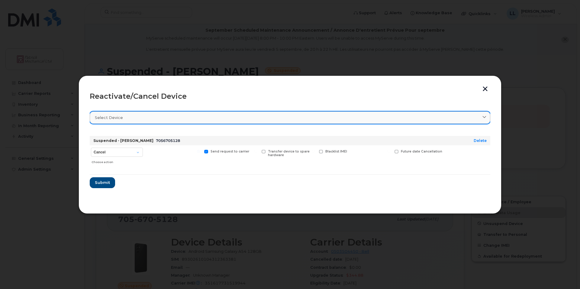
click at [169, 117] on div "Select device" at bounding box center [290, 118] width 391 height 6
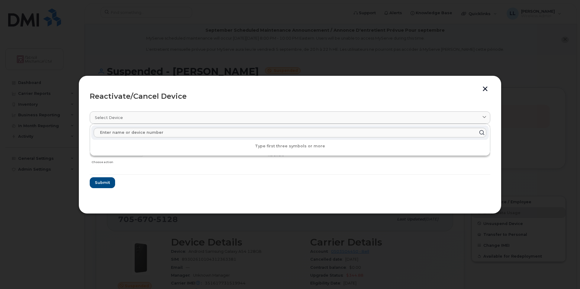
click at [174, 186] on form "Suspended - Jamie Heimbecker 7056705128 Delete Cancel Suspend - Extend Suspensi…" at bounding box center [290, 159] width 401 height 57
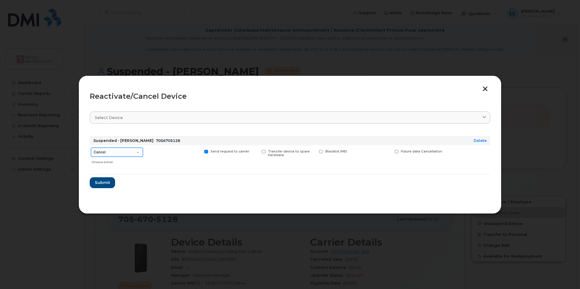
click at [119, 153] on select "Cancel Suspend - Extend Suspension Reactivate" at bounding box center [117, 152] width 52 height 9
select select "[object Object]"
click at [91, 148] on select "Cancel Suspend - Extend Suspension Reactivate" at bounding box center [117, 152] width 52 height 9
click at [111, 181] on button "Submit" at bounding box center [102, 182] width 25 height 11
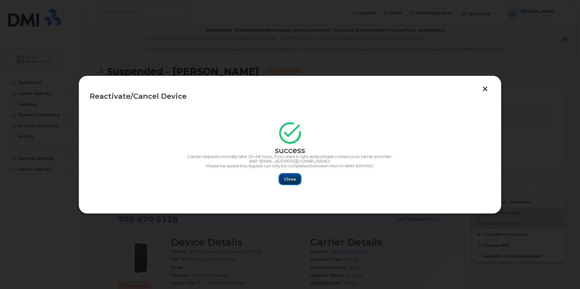
click at [287, 183] on button "Close" at bounding box center [290, 179] width 22 height 11
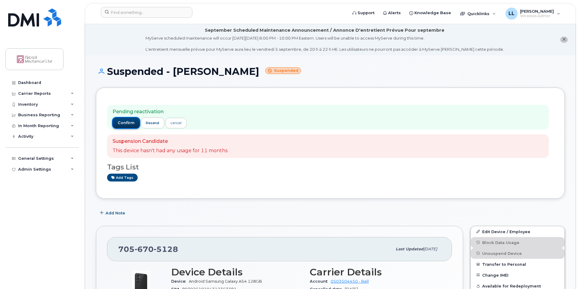
click at [124, 120] on span "confirm" at bounding box center [126, 122] width 17 height 5
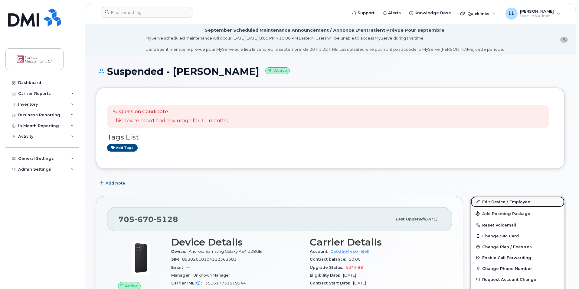
click at [501, 202] on link "Edit Device / Employee" at bounding box center [517, 201] width 94 height 11
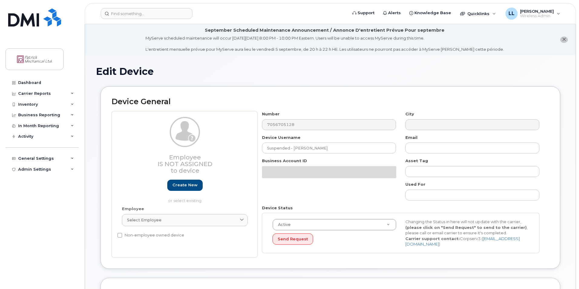
select select "163024"
select select "163029"
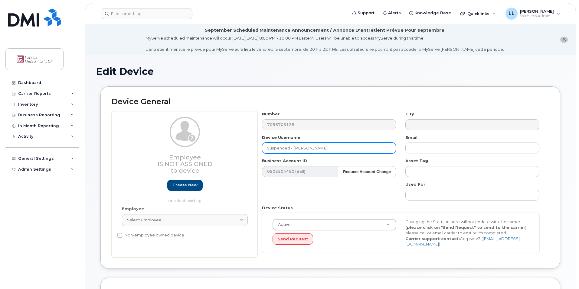
click at [281, 148] on input "Suspended - [PERSON_NAME]" at bounding box center [329, 148] width 134 height 11
drag, startPoint x: 288, startPoint y: 148, endPoint x: 263, endPoint y: 147, distance: 24.8
click at [263, 147] on input "Suspended - [PERSON_NAME]" at bounding box center [329, 148] width 134 height 11
paste input "Available"
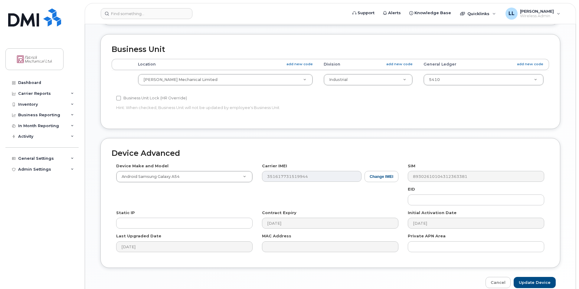
scroll to position [271, 0]
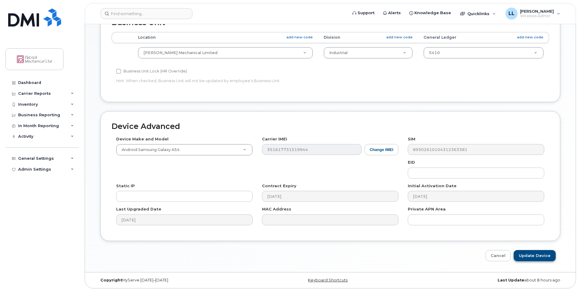
type input "Available - [PERSON_NAME]"
click at [551, 250] on input "Update Device" at bounding box center [534, 255] width 42 height 11
type input "Saving..."
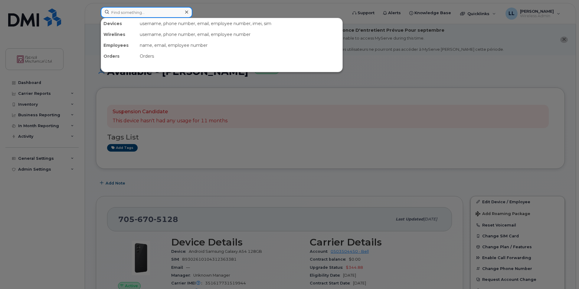
click at [122, 11] on input at bounding box center [147, 12] width 92 height 11
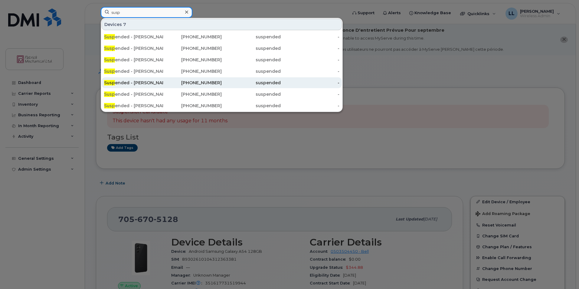
type input "susp"
click at [145, 84] on div "Susp ended - Adam Nadeau" at bounding box center [133, 83] width 59 height 6
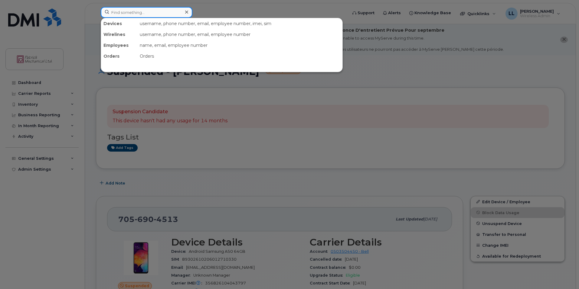
click at [133, 17] on input at bounding box center [147, 12] width 92 height 11
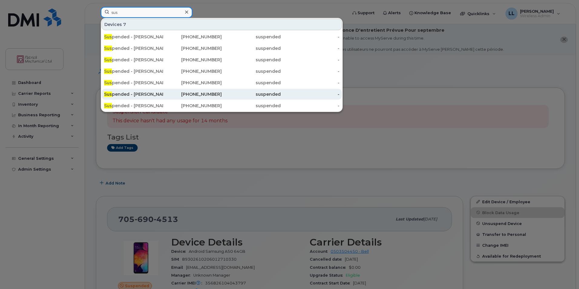
type input "sus"
click at [143, 94] on div "Sus pended - Steve Patrick" at bounding box center [133, 94] width 59 height 6
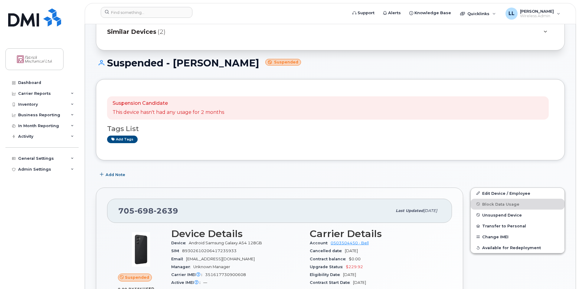
scroll to position [30, 0]
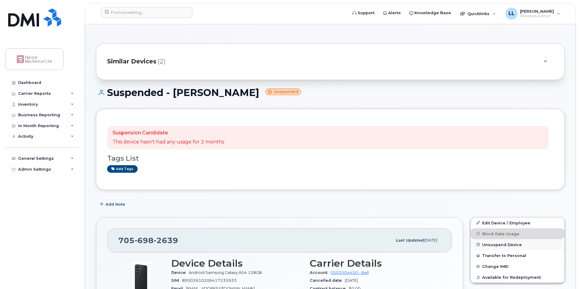
click at [481, 244] on button "Unsuspend Device" at bounding box center [517, 244] width 94 height 11
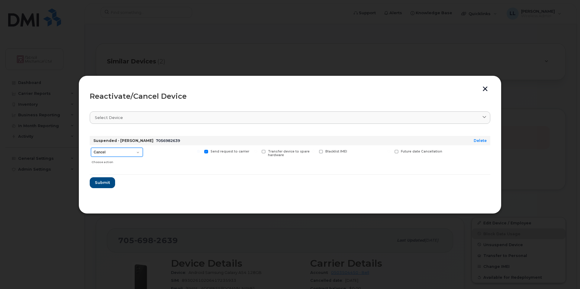
click at [137, 154] on select "Cancel Suspend - Extend Suspension Reactivate" at bounding box center [117, 152] width 52 height 9
select select "[object Object]"
click at [91, 148] on select "Cancel Suspend - Extend Suspension Reactivate" at bounding box center [117, 152] width 52 height 9
click at [109, 181] on span "Submit" at bounding box center [102, 183] width 15 height 6
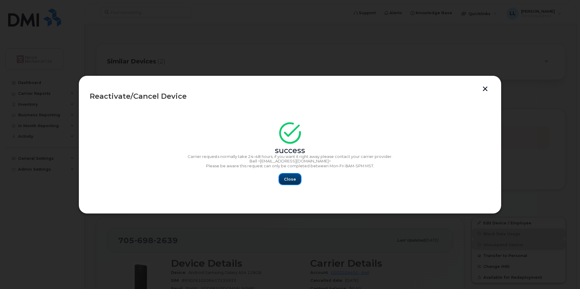
click at [292, 181] on span "Close" at bounding box center [290, 180] width 12 height 6
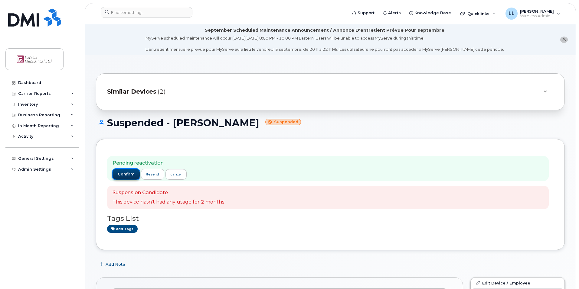
click at [124, 170] on button "confirm" at bounding box center [125, 174] width 27 height 11
click at [128, 174] on span "confirm" at bounding box center [126, 174] width 17 height 5
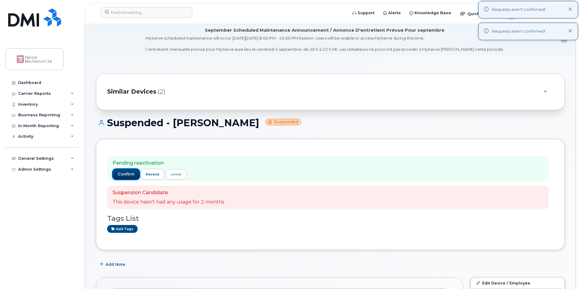
click at [128, 175] on span "confirm" at bounding box center [126, 174] width 17 height 5
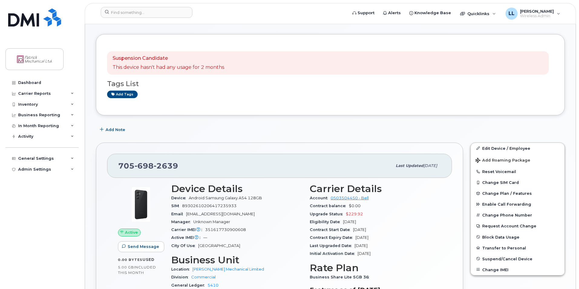
scroll to position [121, 0]
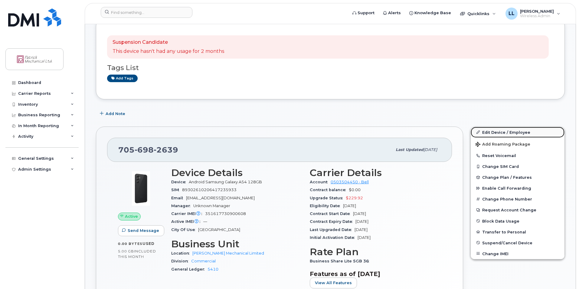
click at [497, 132] on link "Edit Device / Employee" at bounding box center [517, 132] width 94 height 11
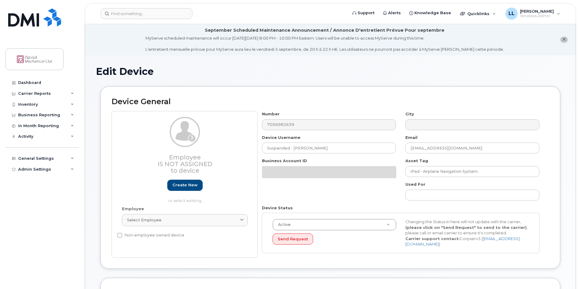
select select "163024"
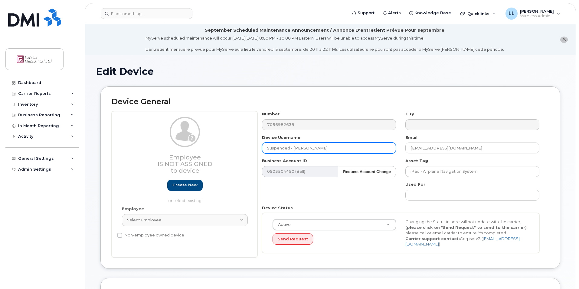
click at [286, 148] on input "Suspended - [PERSON_NAME]" at bounding box center [329, 148] width 134 height 11
click at [266, 146] on input "Suspended - [PERSON_NAME]" at bounding box center [329, 148] width 134 height 11
click at [291, 147] on input "Suspended - [PERSON_NAME]" at bounding box center [329, 148] width 134 height 11
drag, startPoint x: 289, startPoint y: 148, endPoint x: 227, endPoint y: 146, distance: 62.0
click at [227, 146] on div "Employee Is not assigned to device Create new or select existing Employee Selec…" at bounding box center [330, 184] width 437 height 147
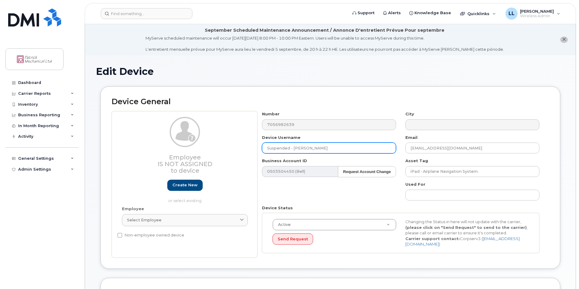
paste input "Available"
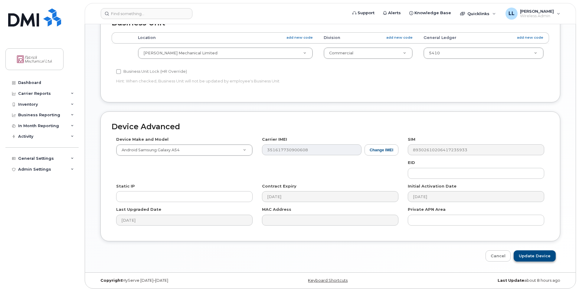
scroll to position [271, 0]
type input "Available - [PERSON_NAME]"
click at [543, 254] on input "Update Device" at bounding box center [534, 255] width 42 height 11
type input "Saving..."
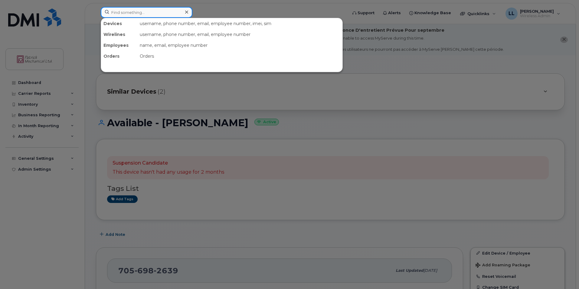
click at [149, 16] on input at bounding box center [147, 12] width 92 height 11
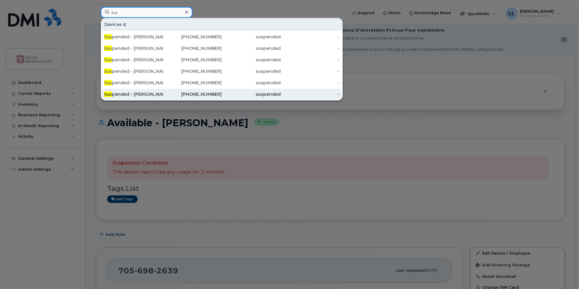
type input "sus"
click at [148, 94] on div "Sus pended - [PERSON_NAME]" at bounding box center [133, 94] width 59 height 6
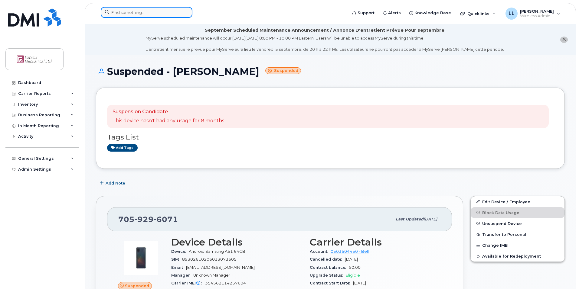
click at [181, 14] on input at bounding box center [147, 12] width 92 height 11
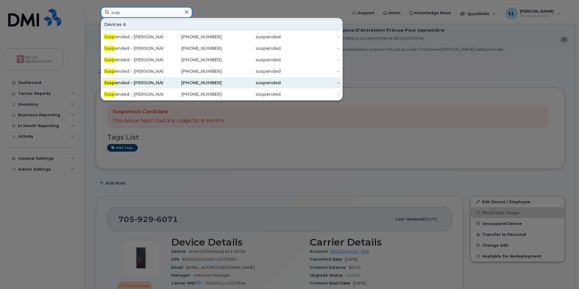
type input "susp"
click at [155, 85] on div "Susp ended - [PERSON_NAME]" at bounding box center [133, 83] width 59 height 6
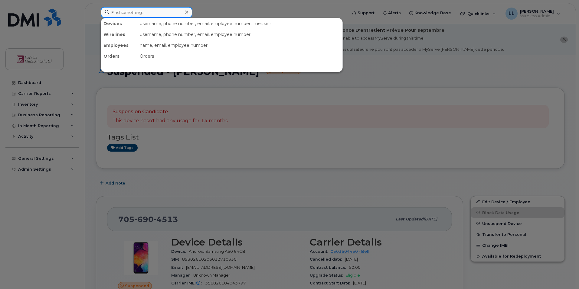
click at [173, 16] on input at bounding box center [147, 12] width 92 height 11
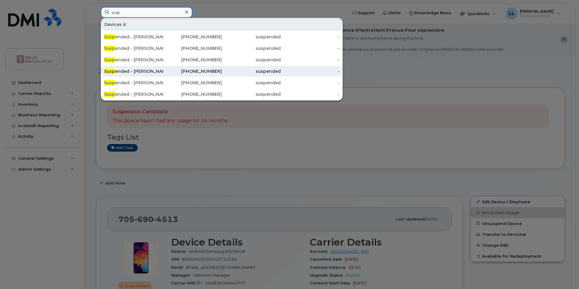
type input "susp"
click at [154, 70] on div "Susp ended - [PERSON_NAME]" at bounding box center [133, 71] width 59 height 6
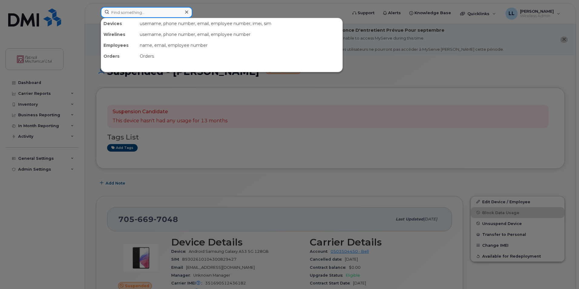
click at [146, 15] on input at bounding box center [147, 12] width 92 height 11
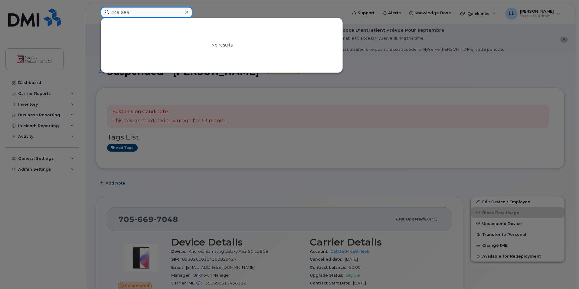
click at [161, 15] on input "249-885" at bounding box center [147, 12] width 92 height 11
click at [158, 15] on input "[PHONE_NUMBER]" at bounding box center [147, 12] width 92 height 11
click at [158, 14] on input "[PHONE_NUMBER]" at bounding box center [147, 12] width 92 height 11
click at [158, 13] on input "[PHONE_NUMBER]" at bounding box center [147, 12] width 92 height 11
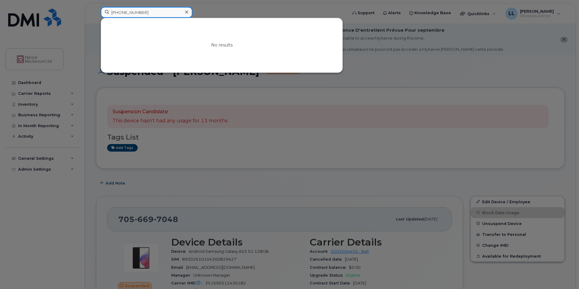
click at [158, 13] on input "[PHONE_NUMBER]" at bounding box center [147, 12] width 92 height 11
click at [149, 12] on input "[PHONE_NUMBER]" at bounding box center [147, 12] width 92 height 11
click at [150, 12] on input "[PHONE_NUMBER]" at bounding box center [147, 12] width 92 height 11
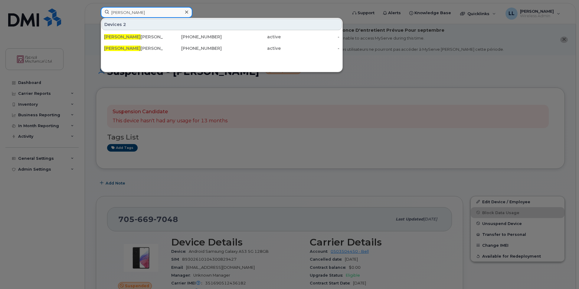
type input "[PERSON_NAME]"
